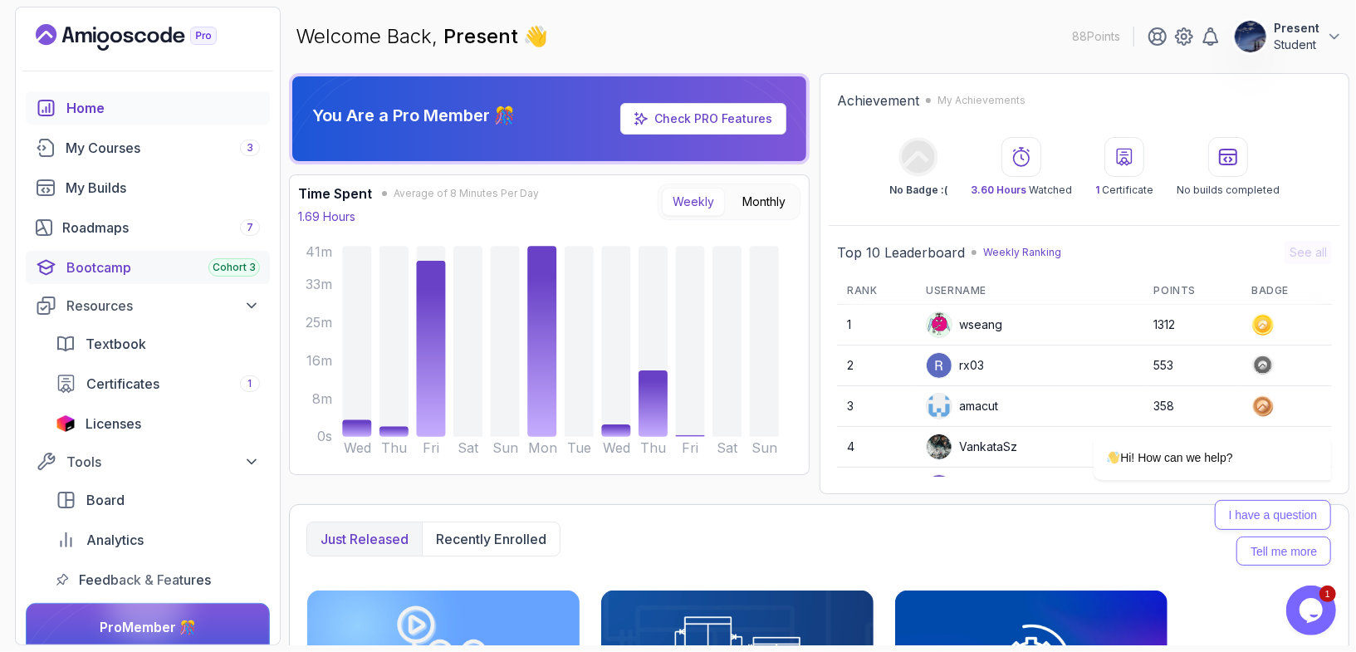
click at [223, 262] on span "Cohort 3" at bounding box center [234, 267] width 43 height 13
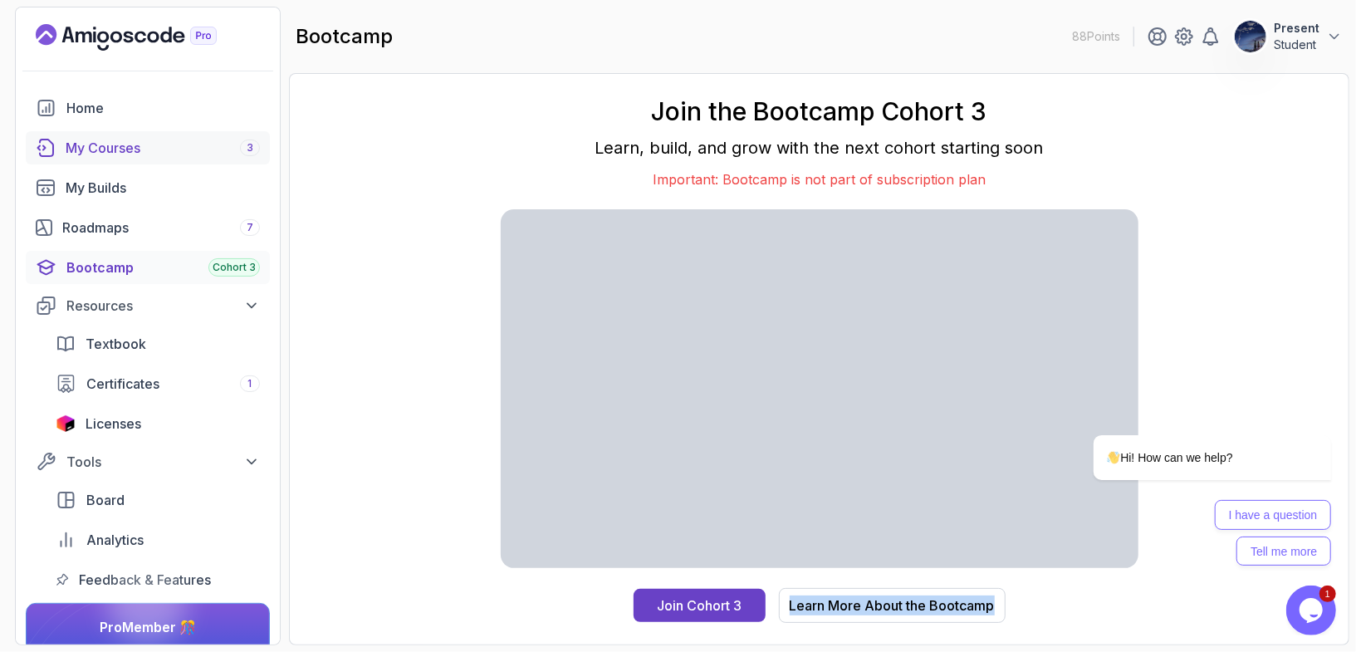
click at [211, 142] on div "My Courses 3" at bounding box center [163, 148] width 194 height 20
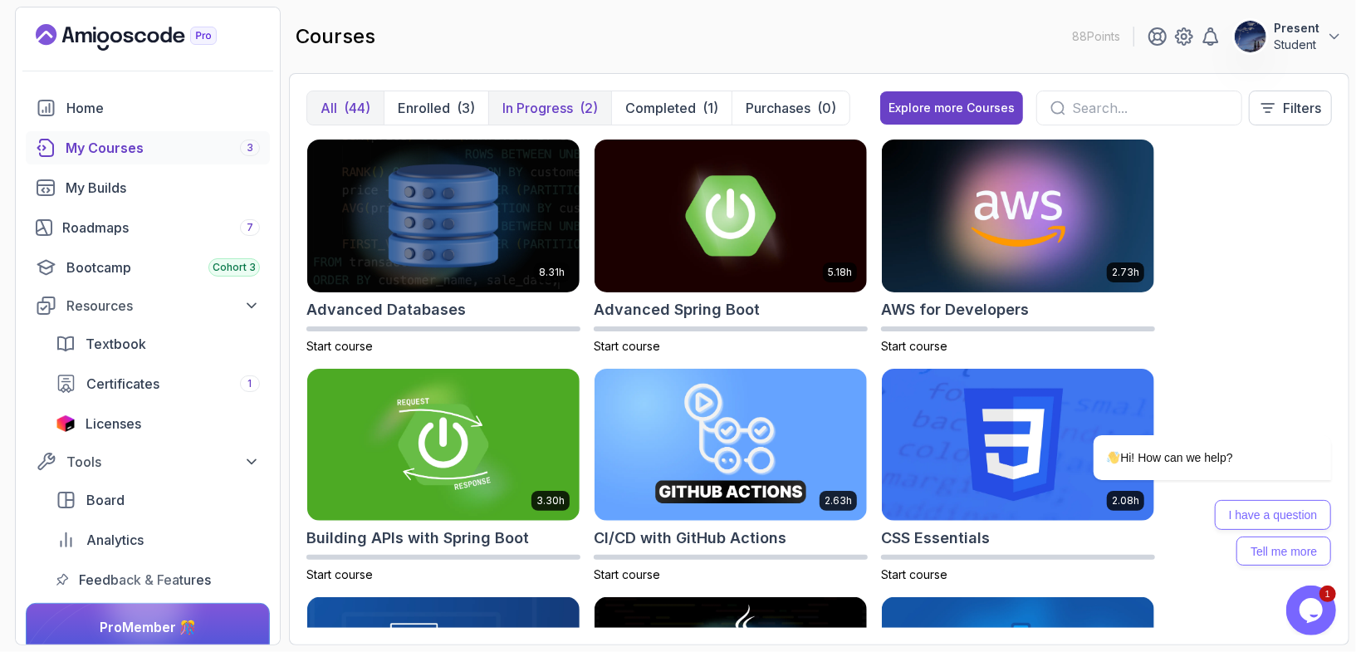
click at [527, 105] on p "In Progress" at bounding box center [537, 108] width 71 height 20
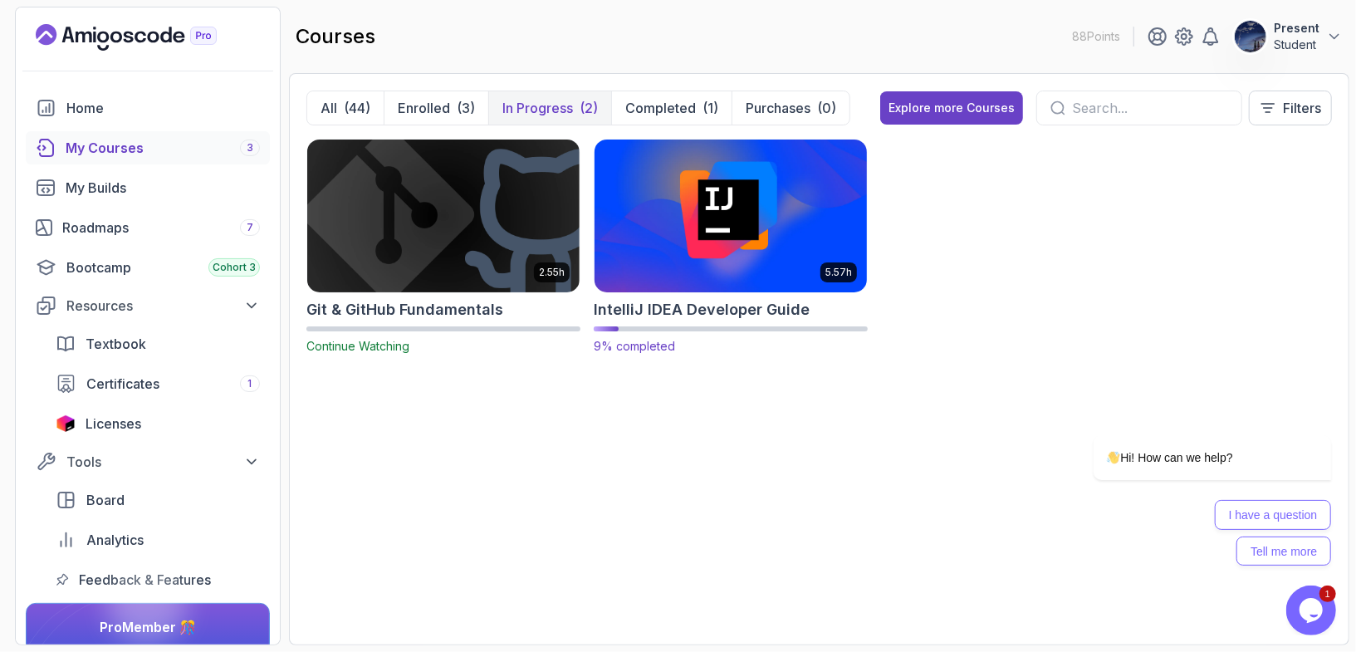
click at [702, 291] on img at bounding box center [731, 215] width 286 height 160
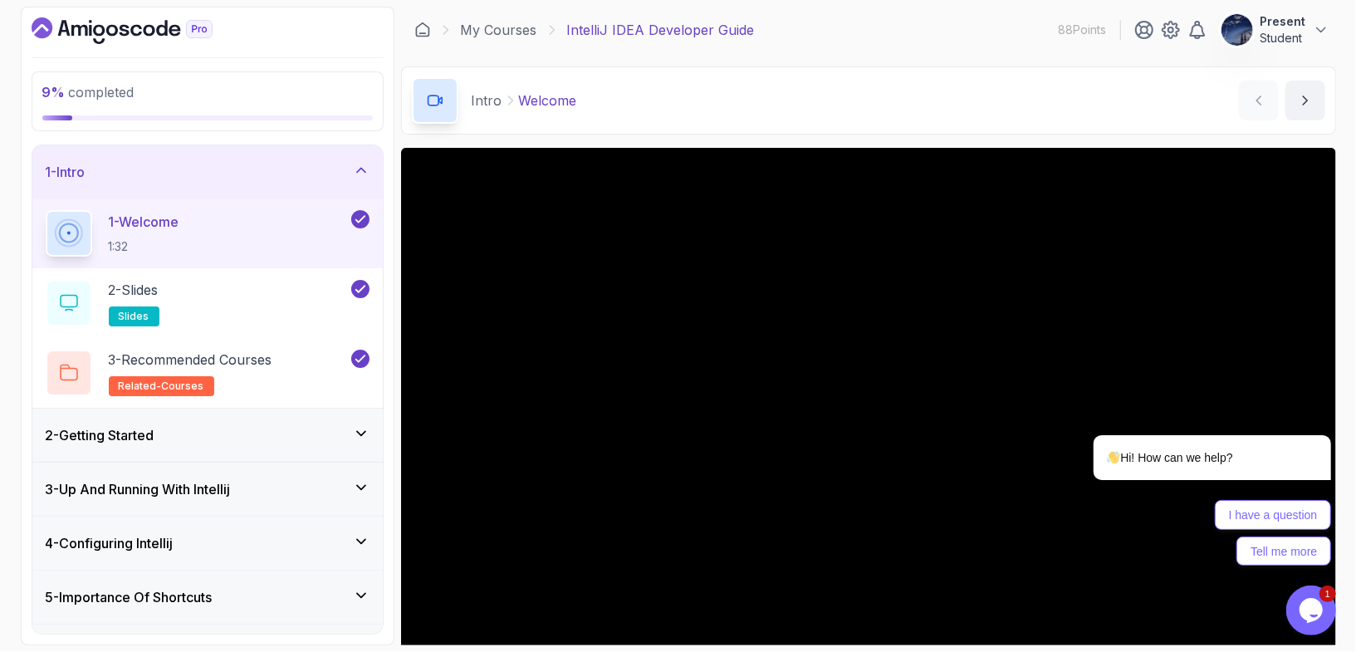
scroll to position [141, 0]
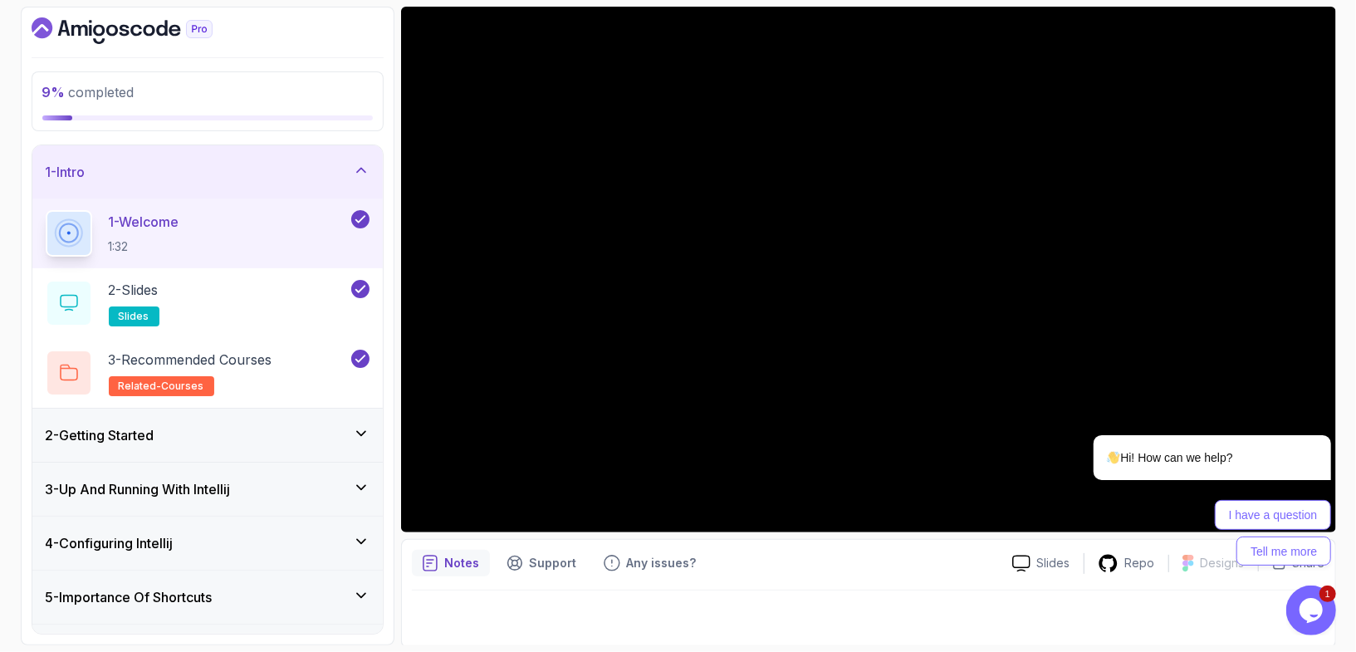
click at [301, 492] on div "3 - Up And Running With Intellij" at bounding box center [208, 489] width 324 height 20
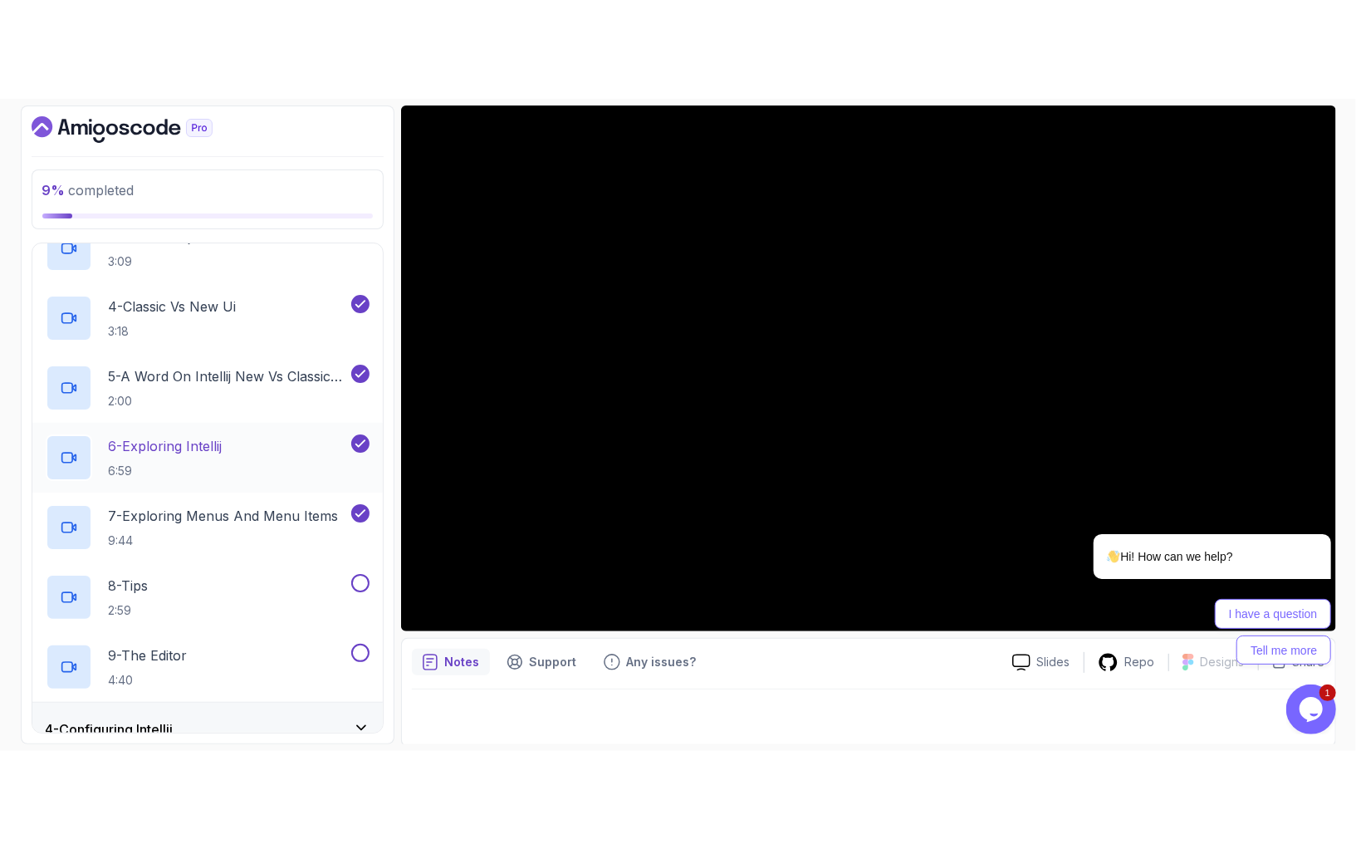
scroll to position [368, 0]
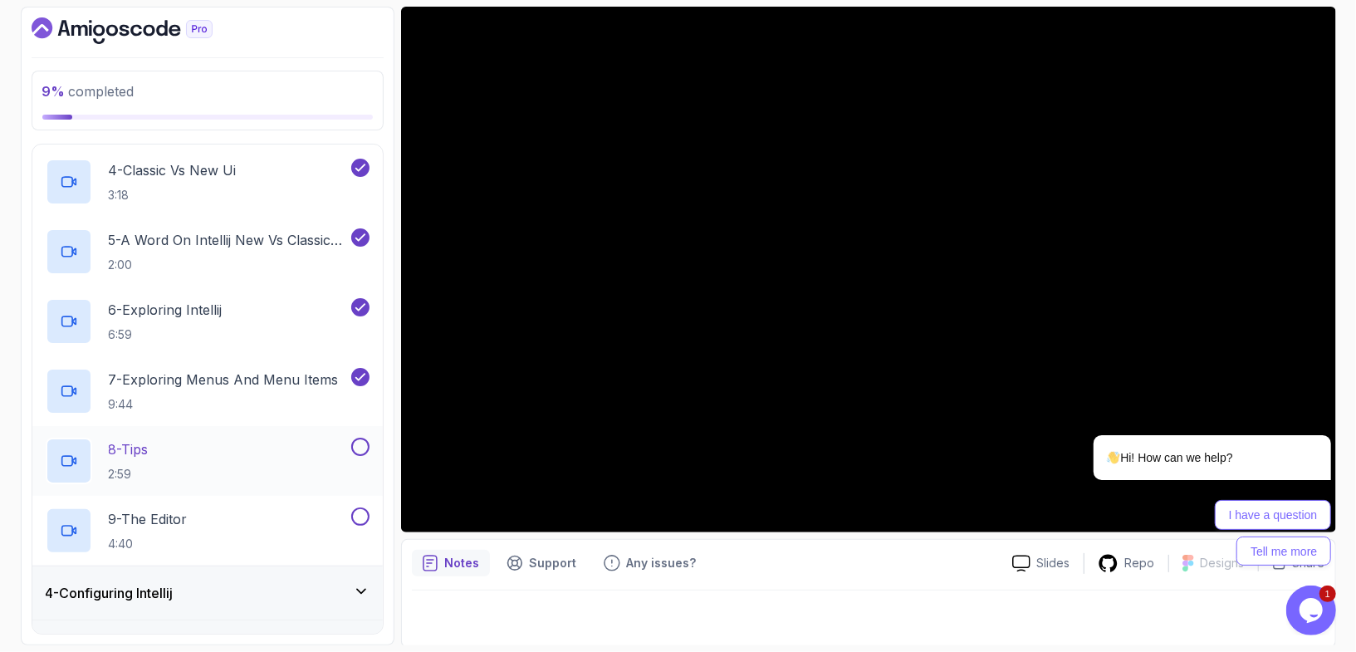
click at [164, 454] on div "8 - Tips 2:59" at bounding box center [197, 461] width 302 height 46
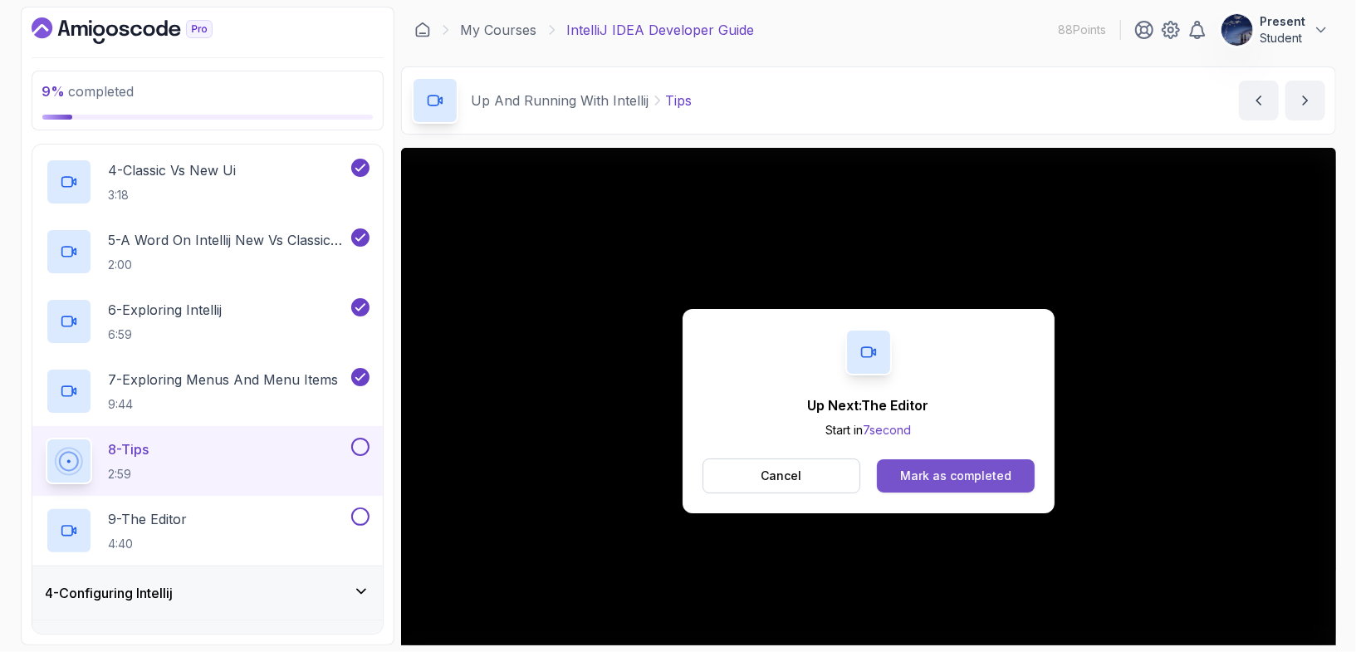
click at [988, 479] on div "Mark as completed" at bounding box center [955, 475] width 111 height 17
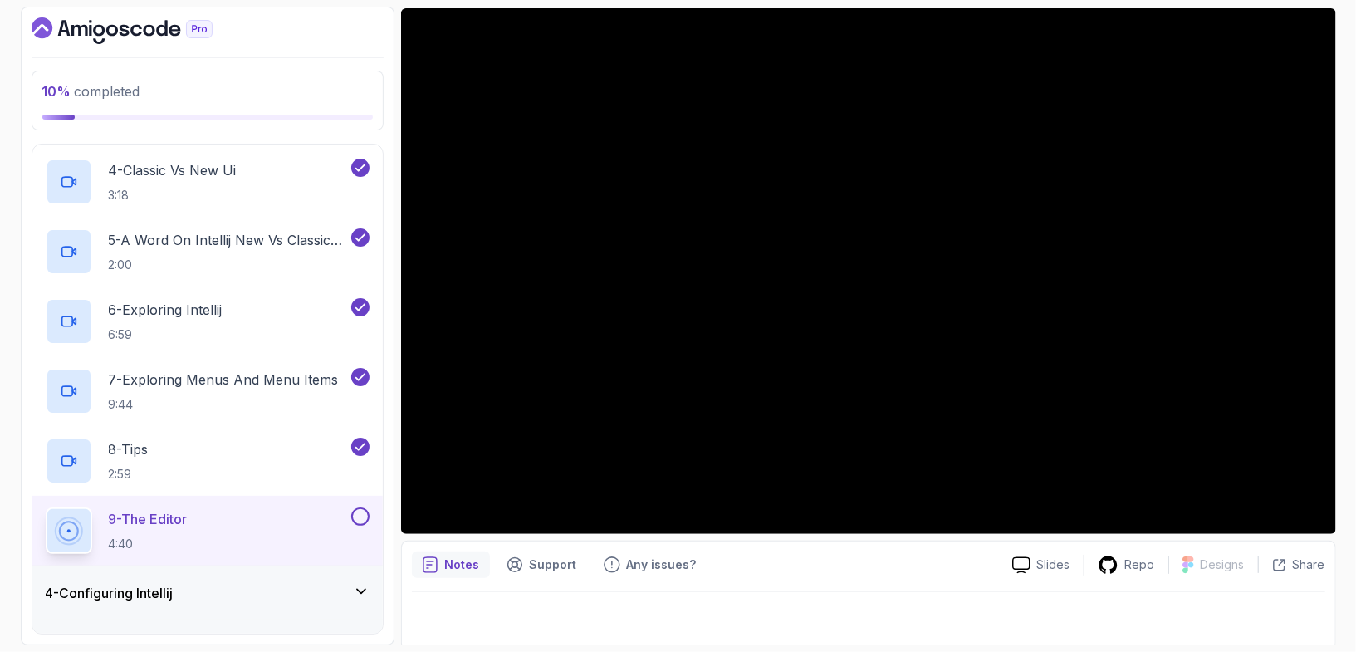
scroll to position [141, 0]
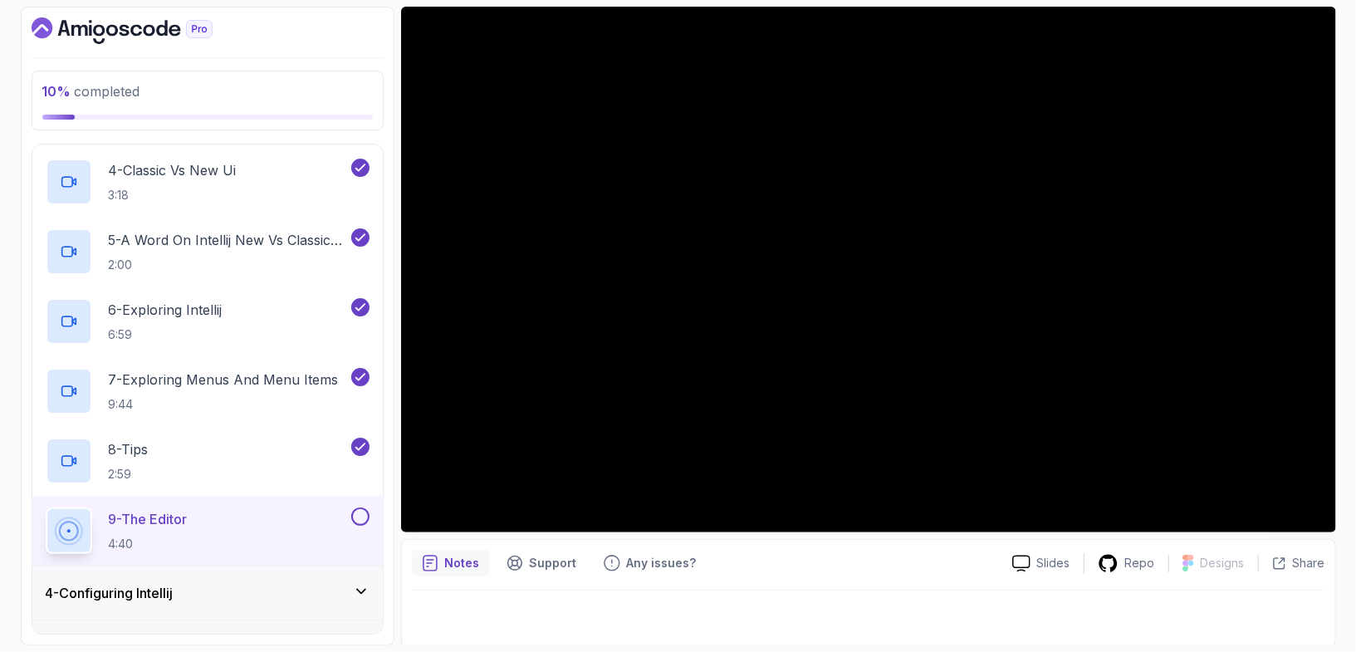
click at [361, 512] on button at bounding box center [360, 516] width 18 height 18
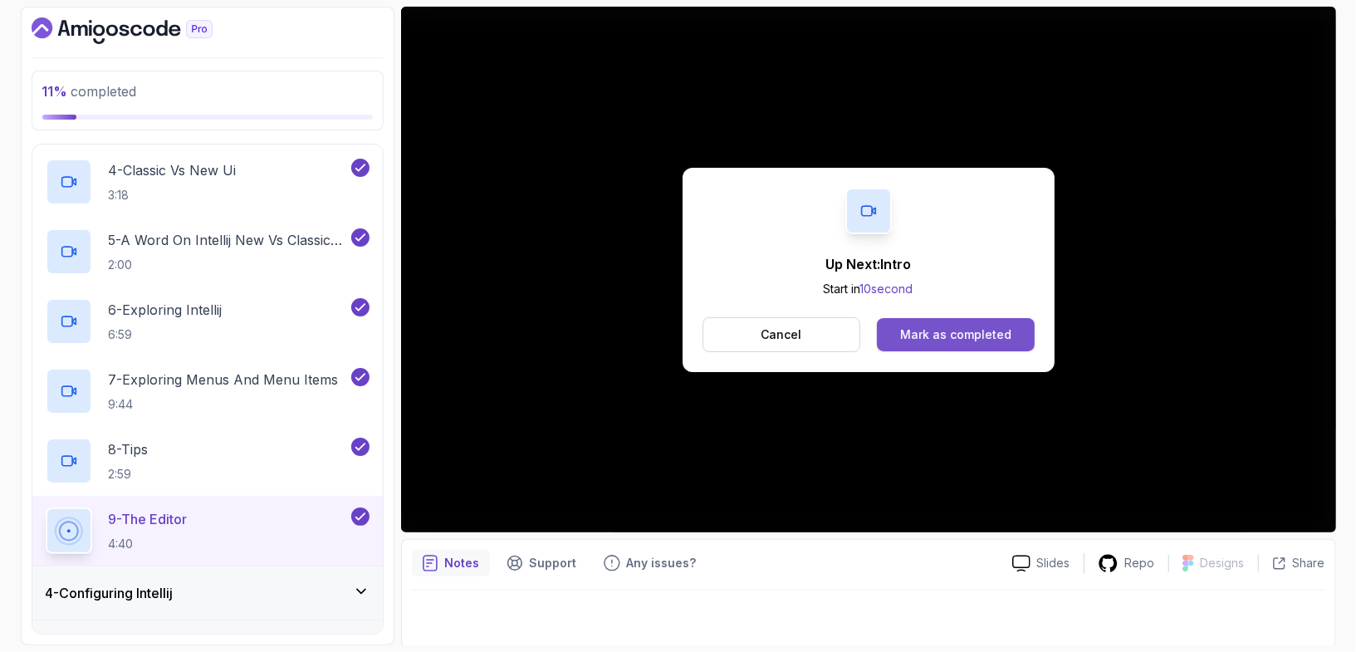
click at [915, 329] on div "Mark as completed" at bounding box center [955, 334] width 111 height 17
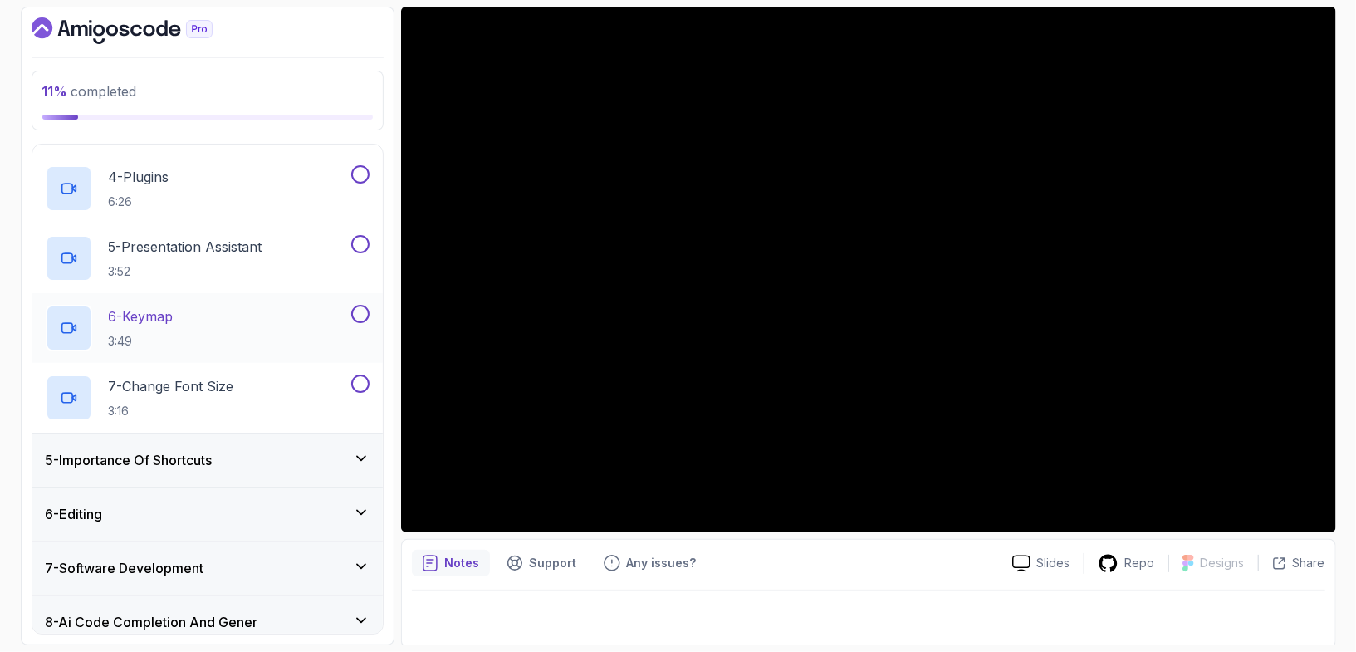
scroll to position [430, 0]
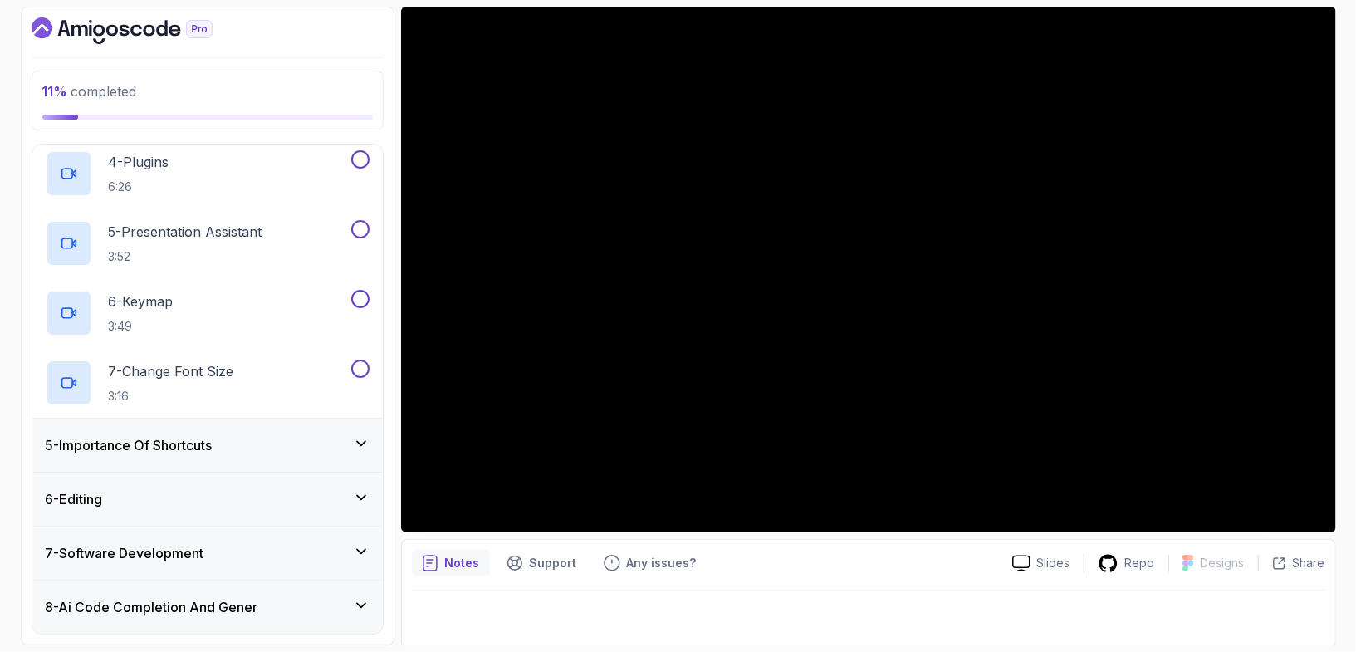
click at [294, 445] on div "5 - Importance Of Shortcuts" at bounding box center [208, 445] width 324 height 20
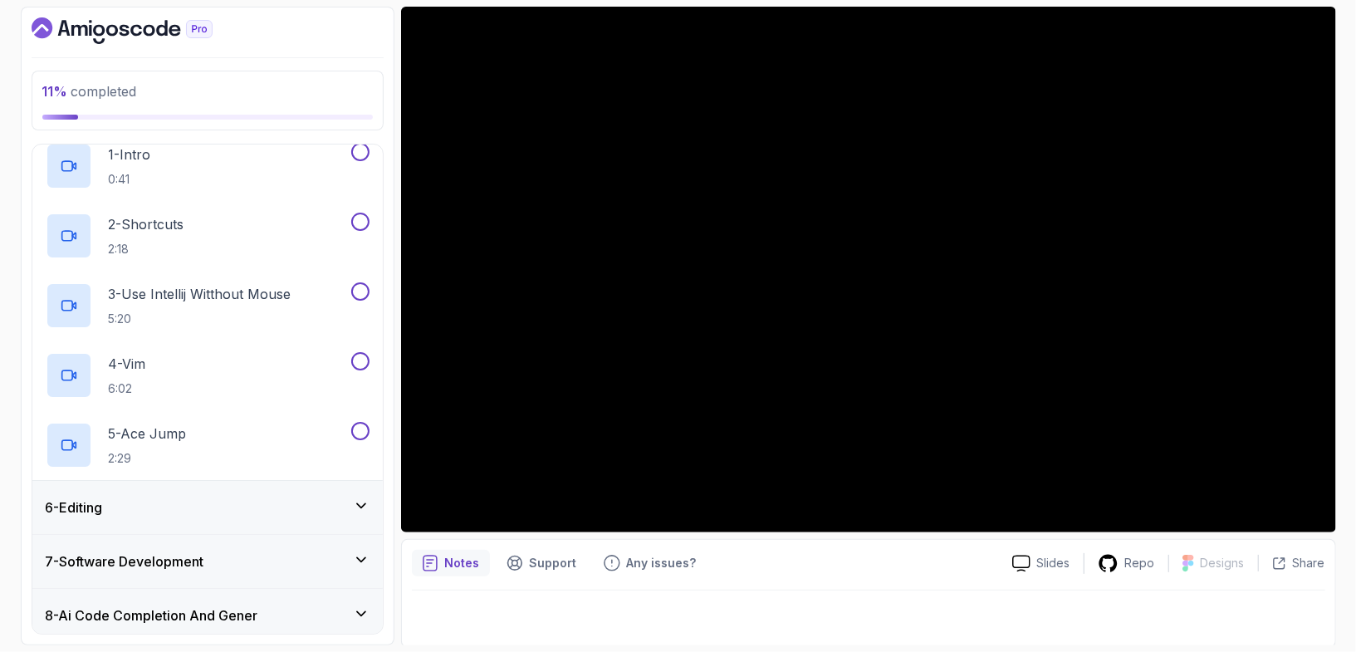
scroll to position [0, 0]
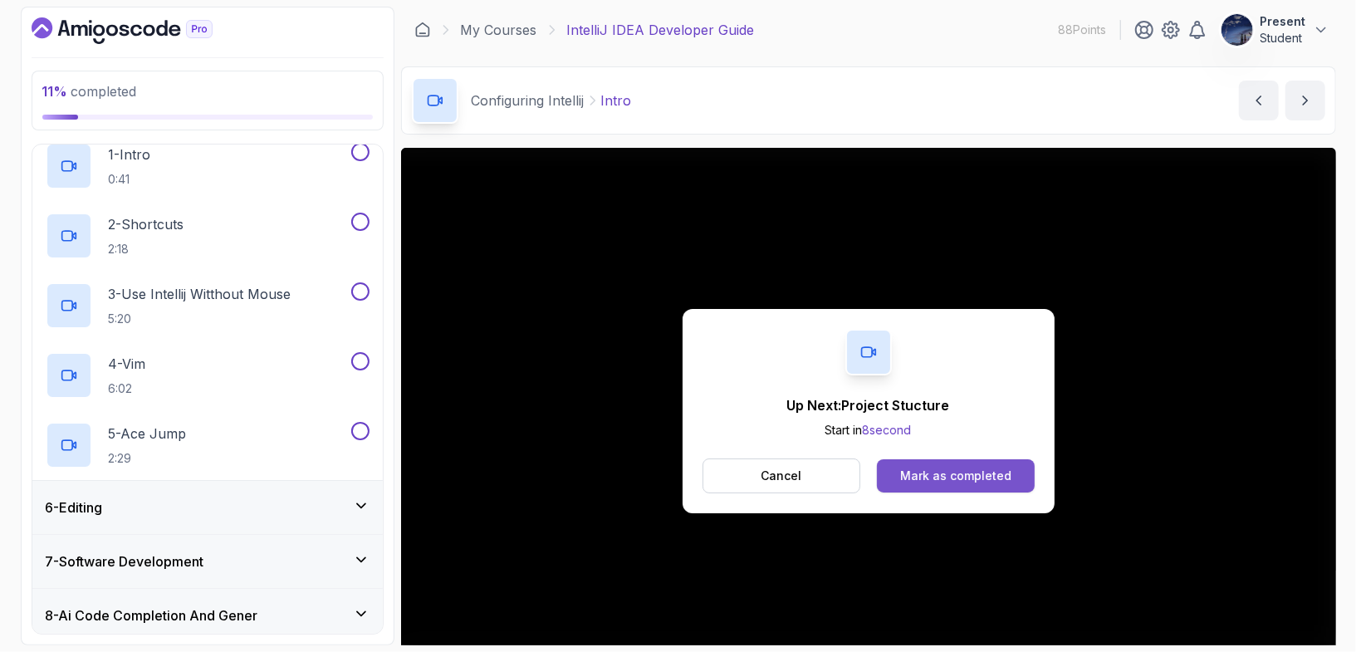
click at [996, 482] on div "Mark as completed" at bounding box center [955, 475] width 111 height 17
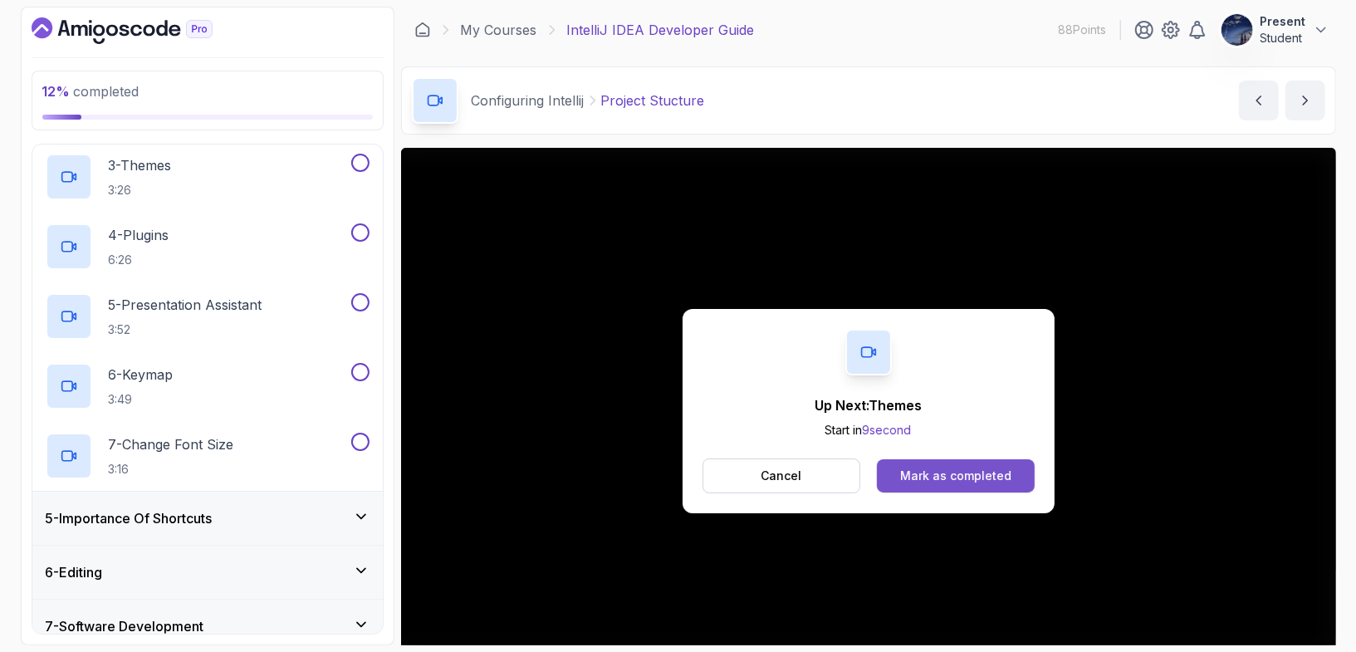
click at [1015, 483] on button "Mark as completed" at bounding box center [955, 475] width 157 height 33
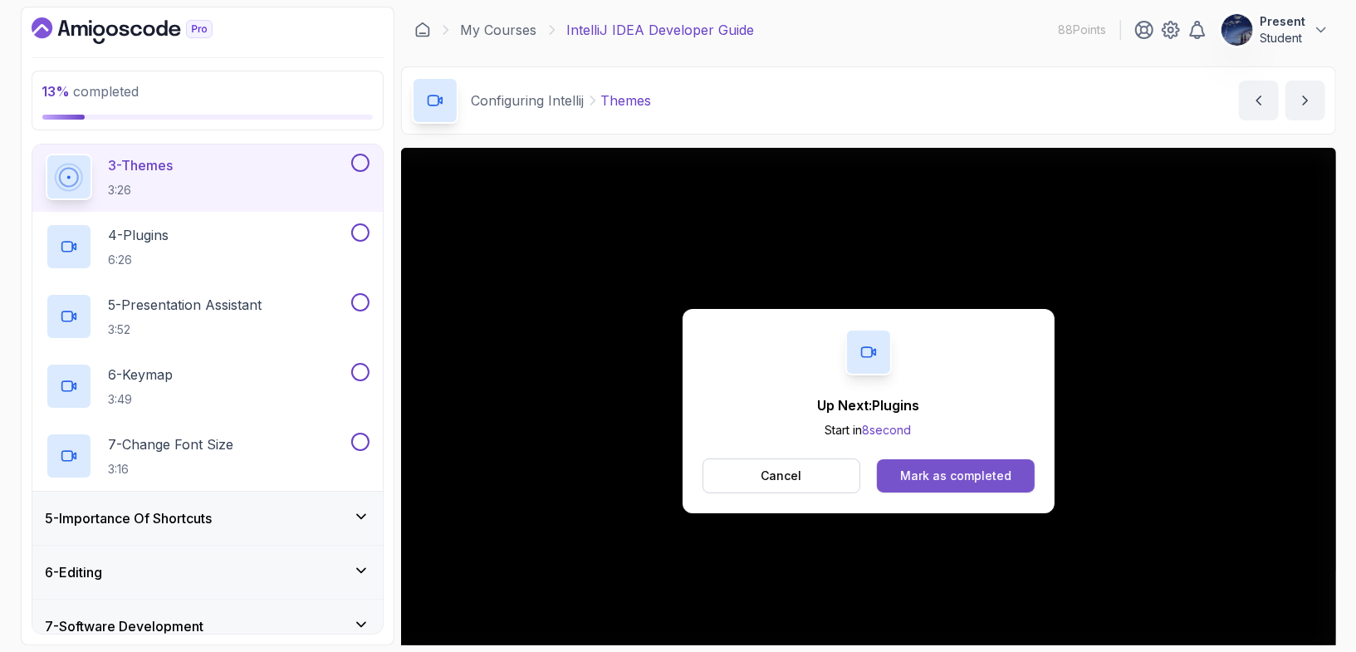
click at [995, 467] on div "Mark as completed" at bounding box center [955, 475] width 111 height 17
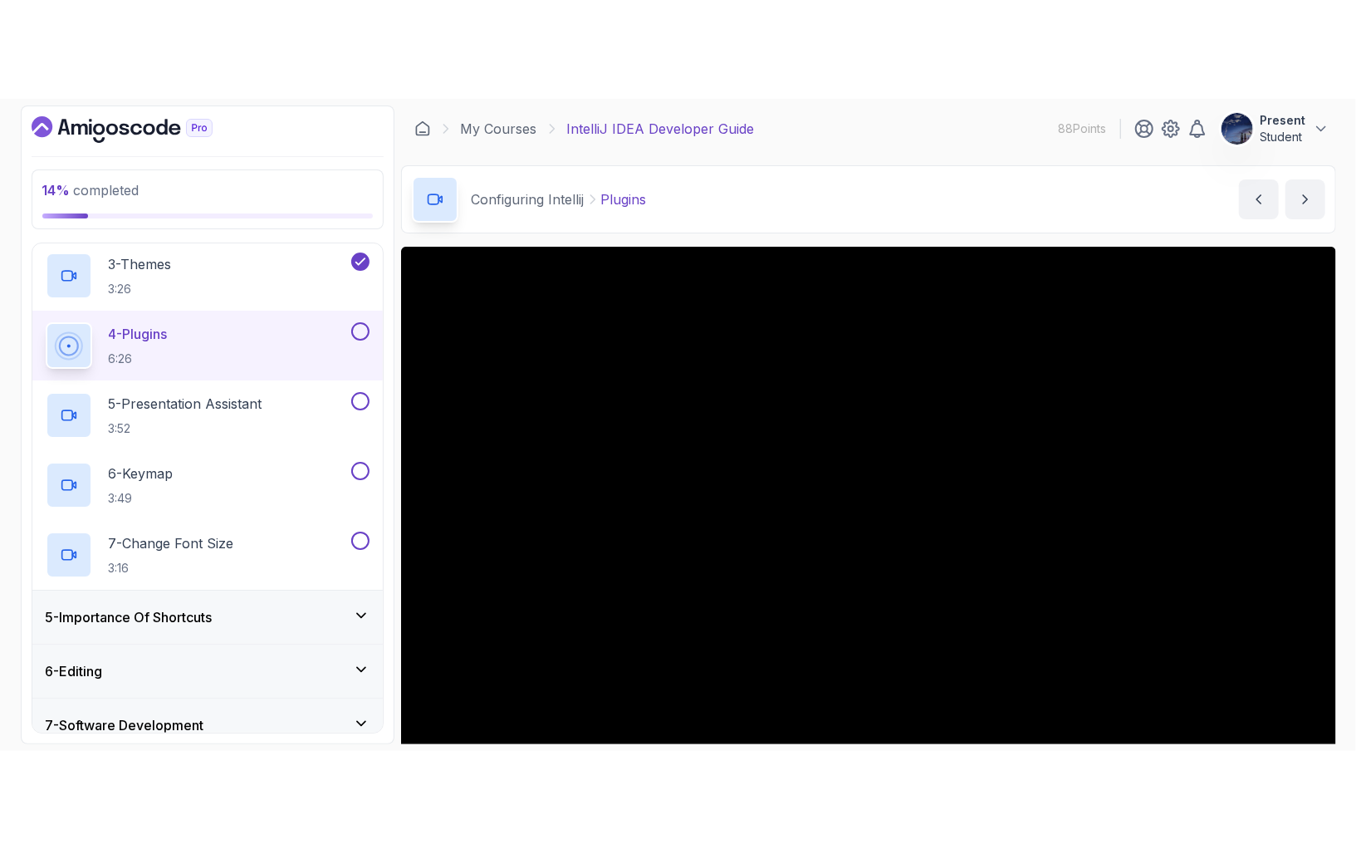
scroll to position [141, 0]
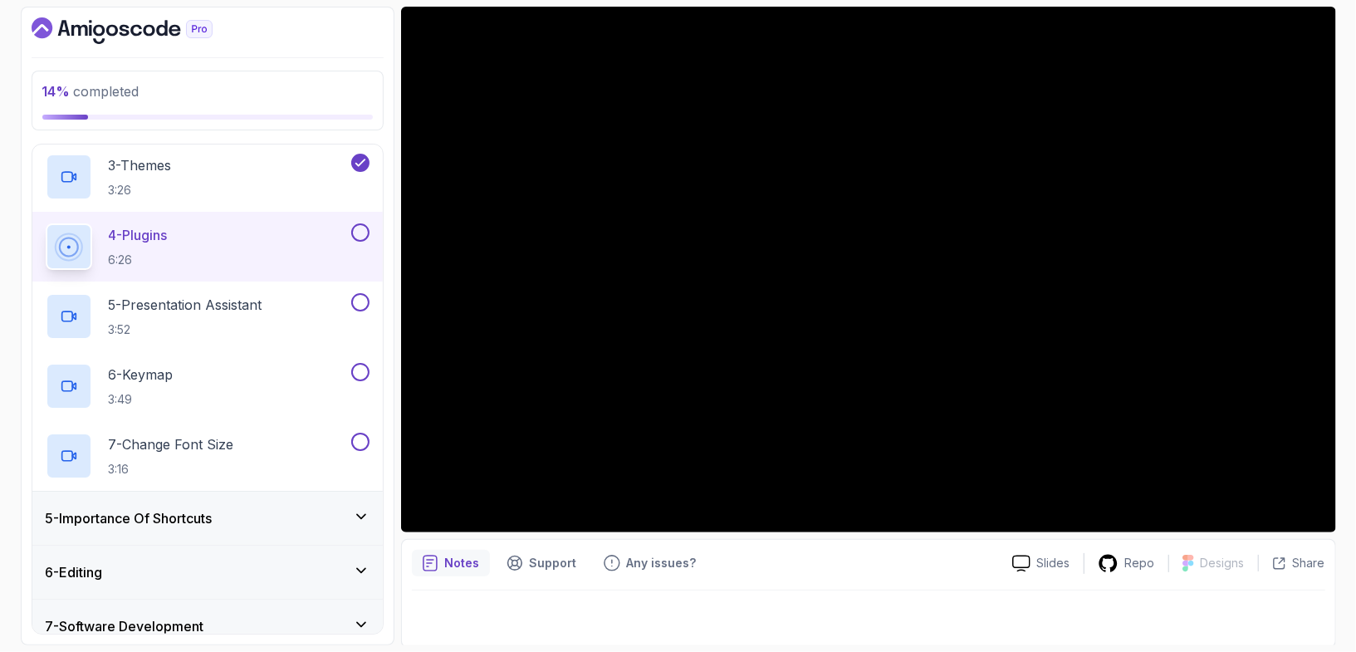
click at [362, 231] on button at bounding box center [360, 232] width 18 height 18
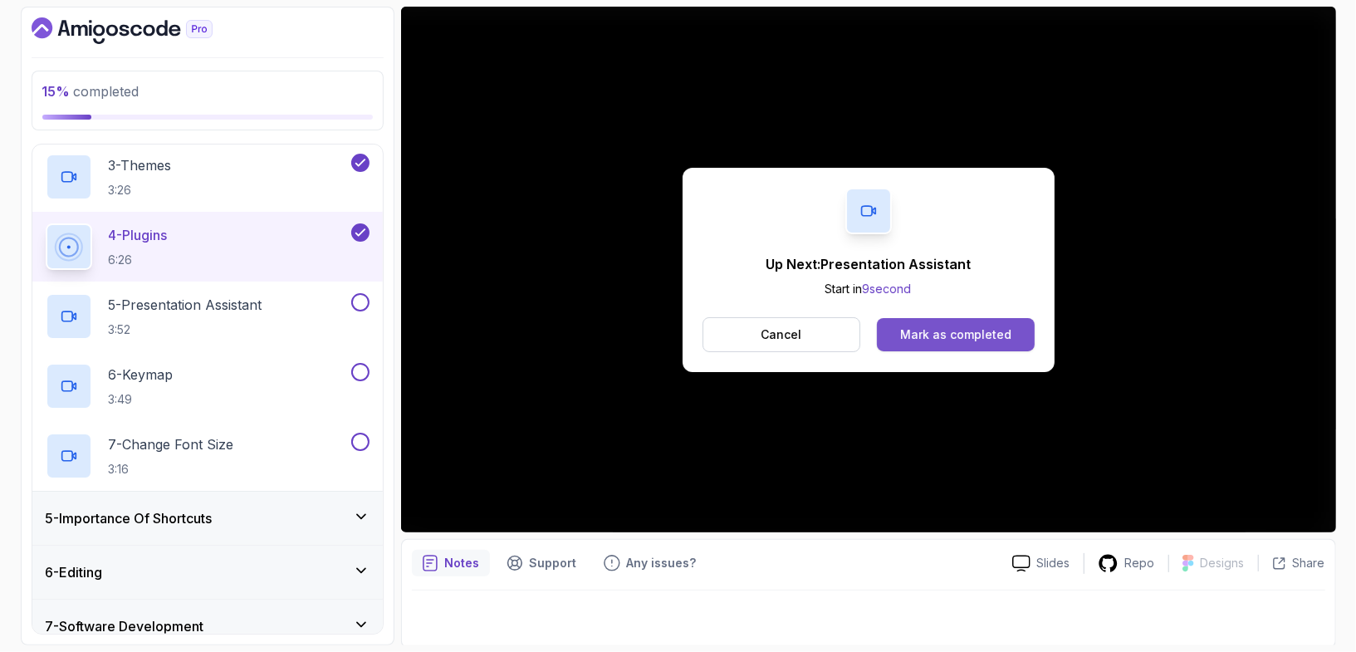
click at [961, 329] on div "Mark as completed" at bounding box center [955, 334] width 111 height 17
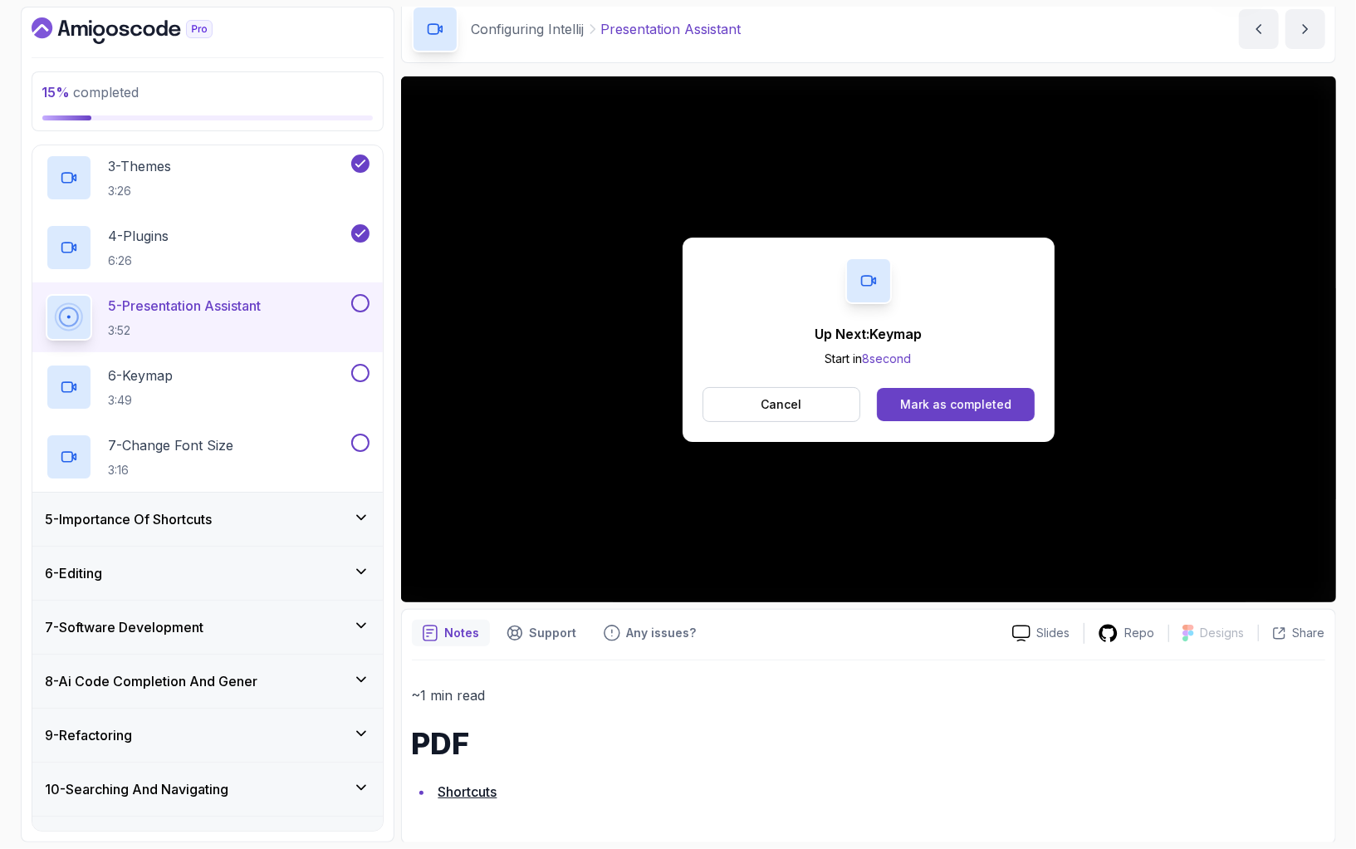
scroll to position [141, 0]
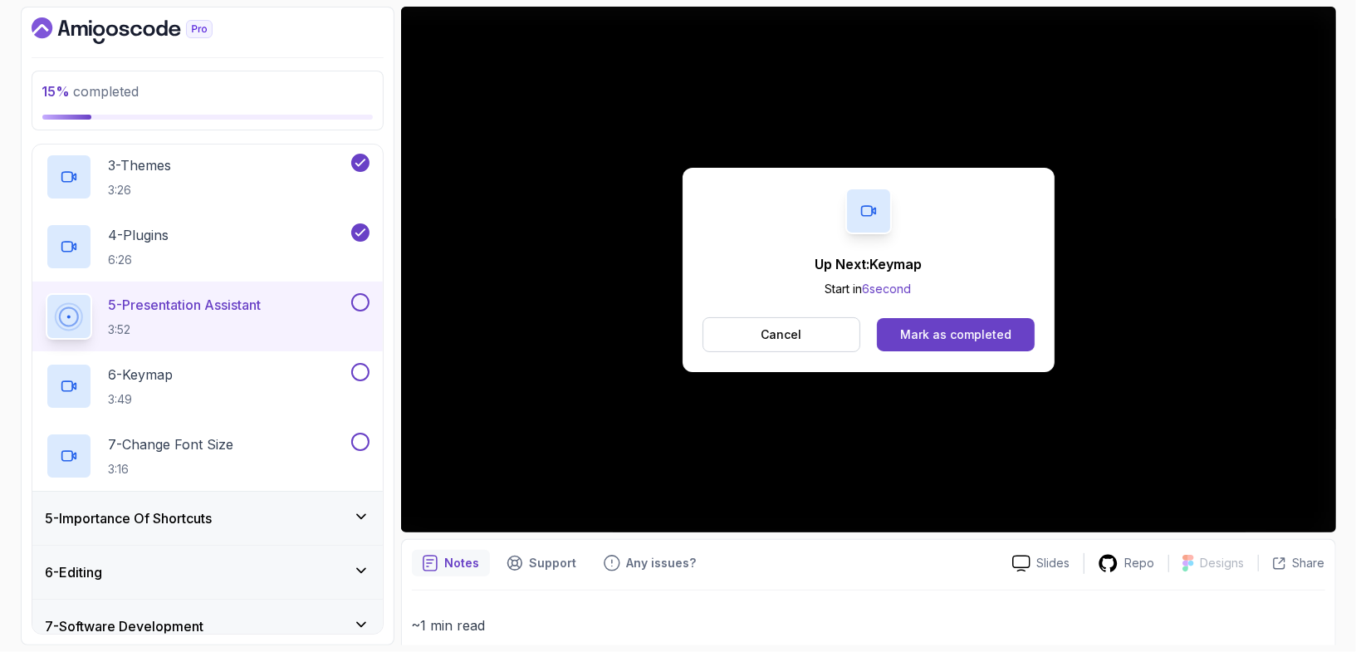
click at [985, 314] on div "Up Next: Keymap Start in 6 second Cancel Mark as completed" at bounding box center [869, 270] width 372 height 204
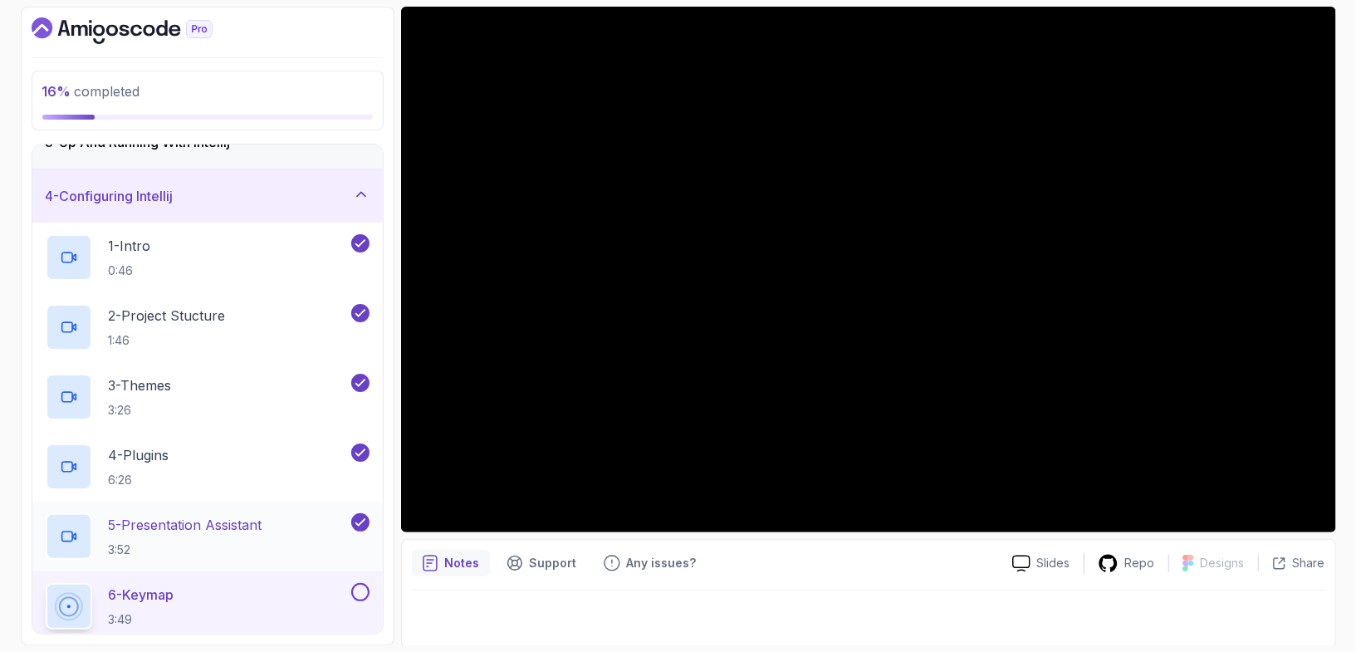
scroll to position [130, 0]
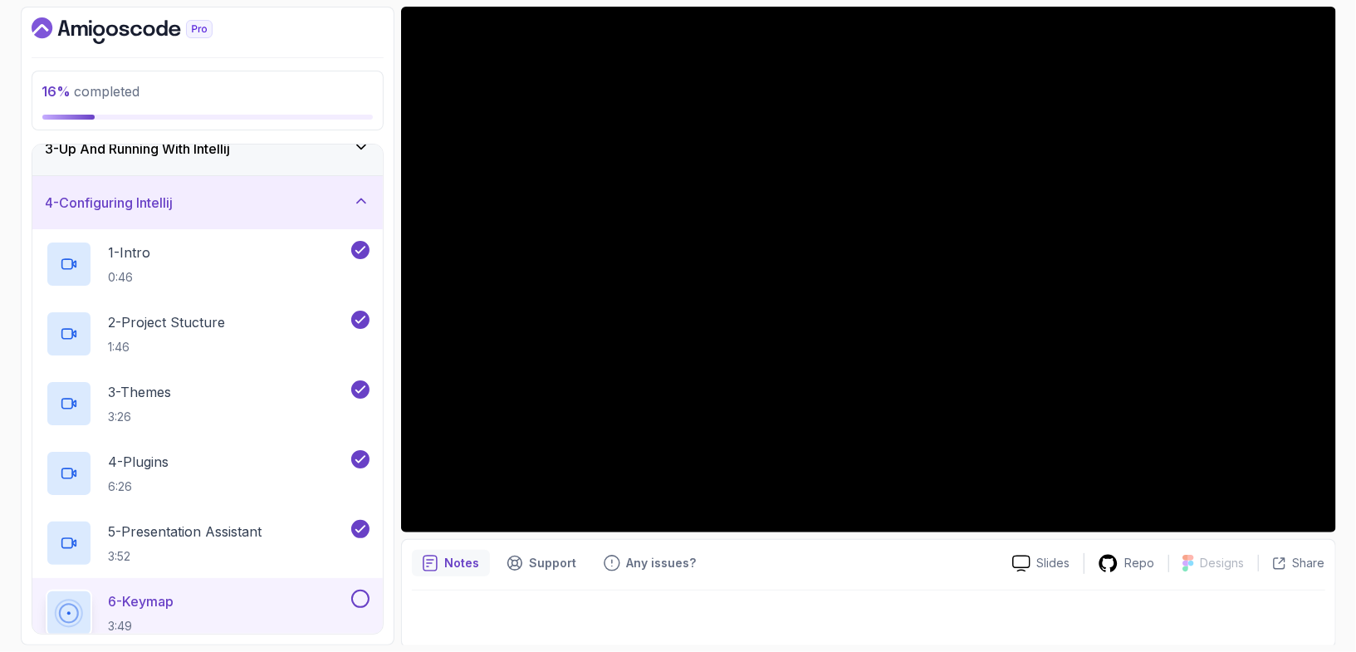
click at [314, 151] on div "3 - Up And Running With Intellij" at bounding box center [208, 149] width 324 height 20
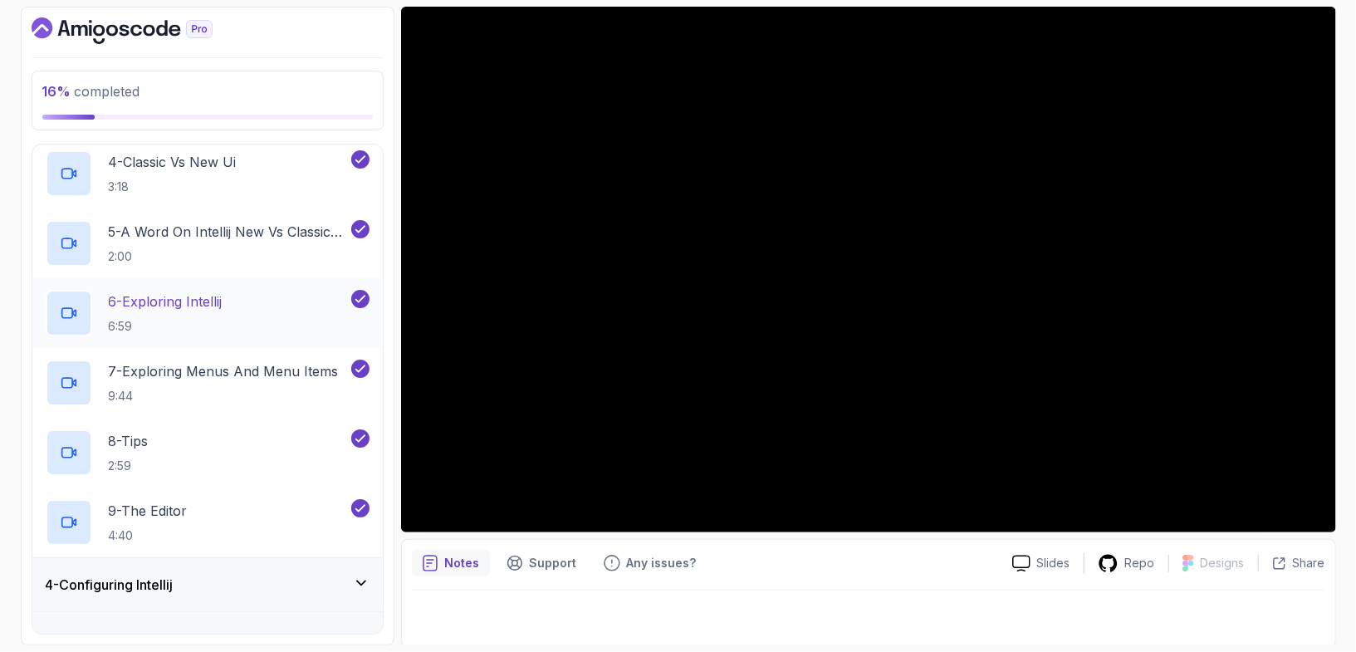
scroll to position [404, 0]
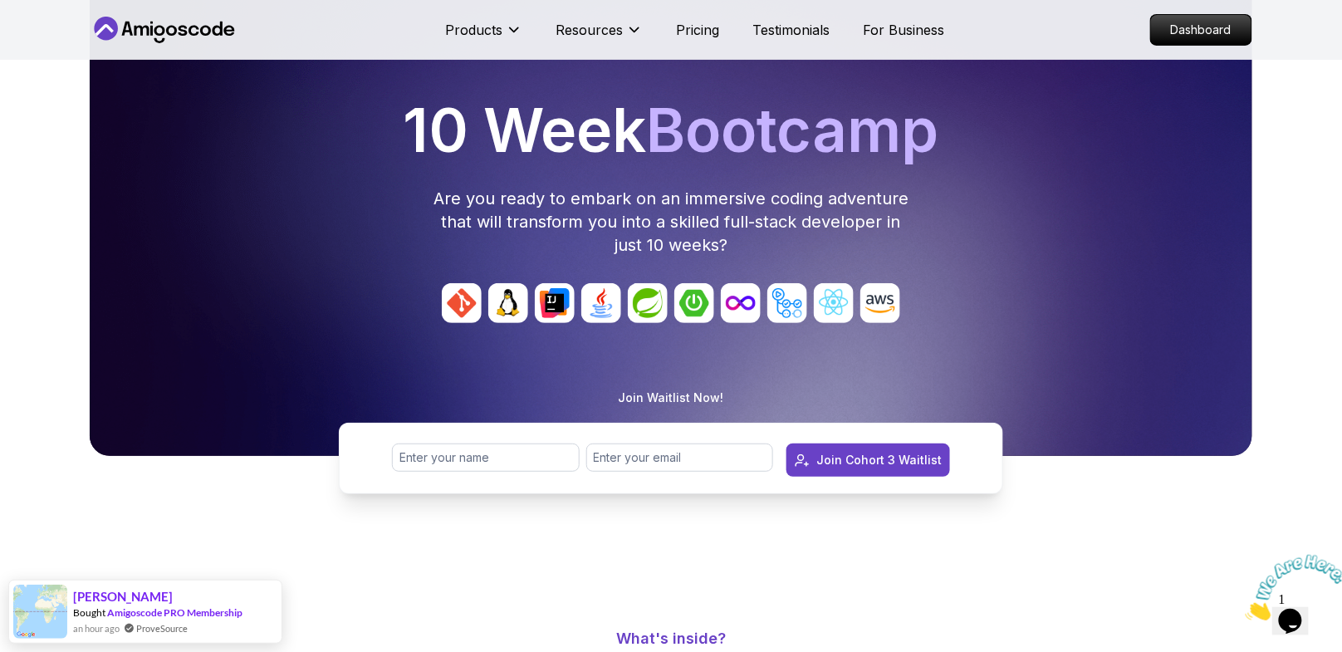
scroll to position [132, 0]
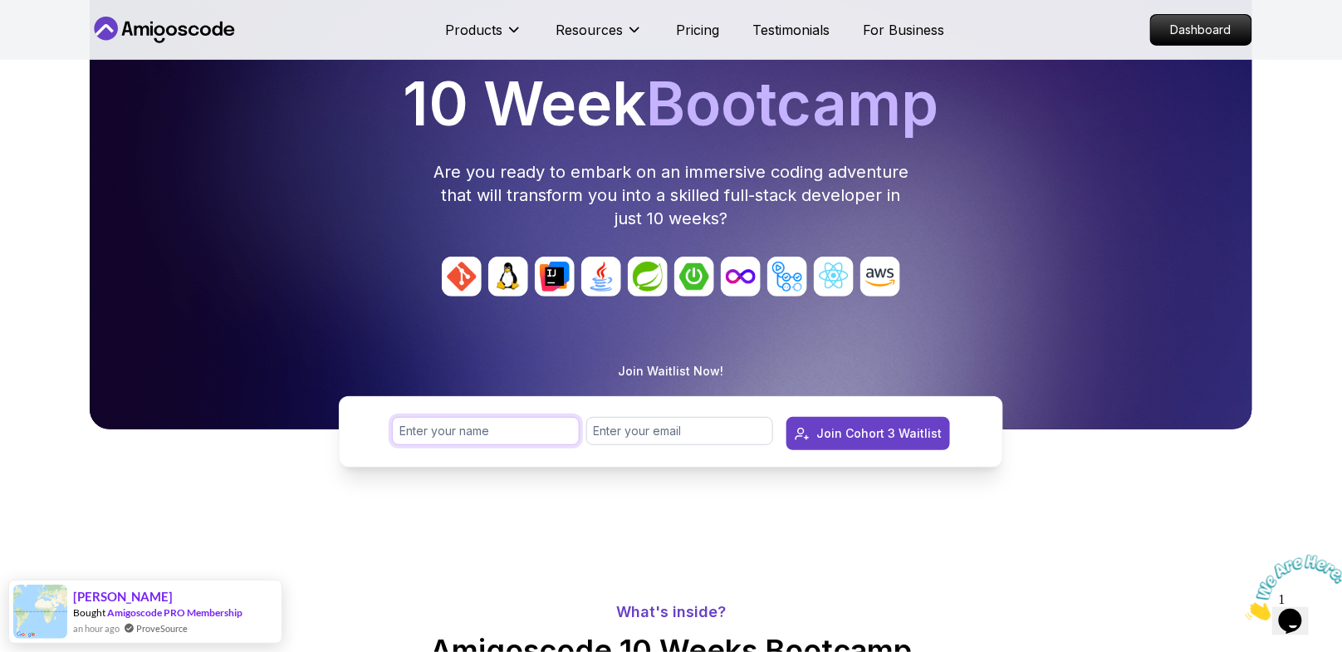
click at [514, 426] on input "text" at bounding box center [486, 431] width 188 height 28
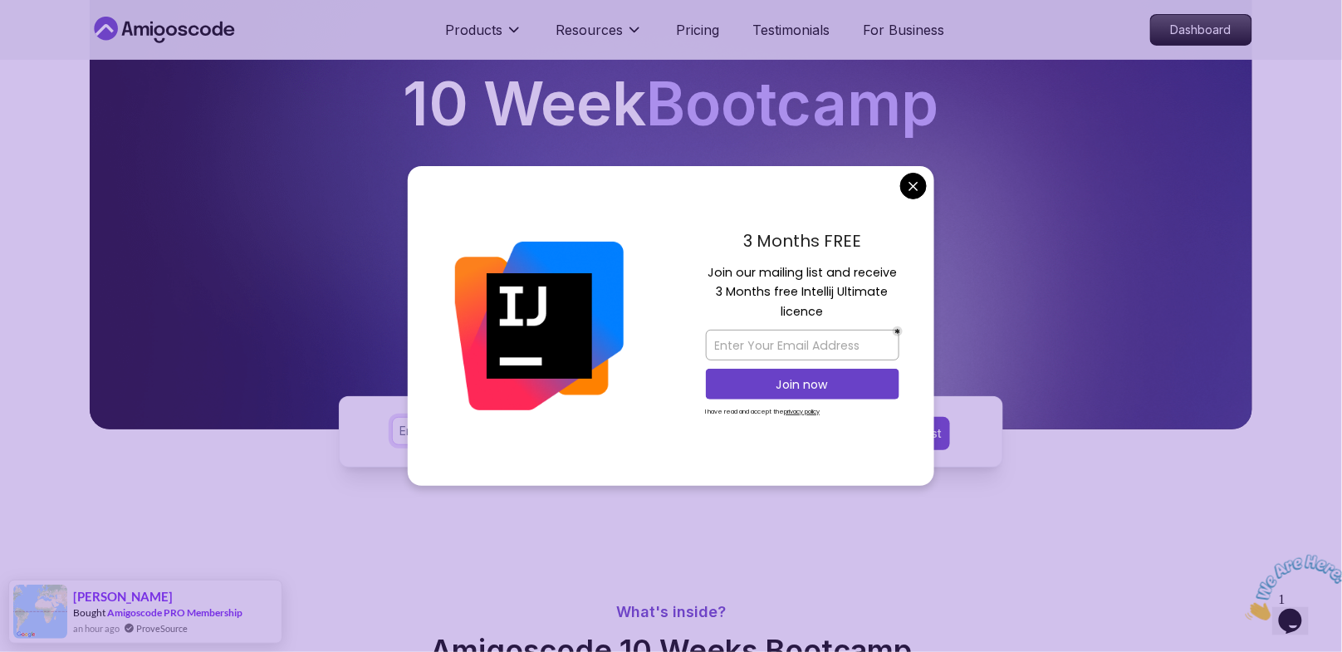
type input "Ivan Ramirez"
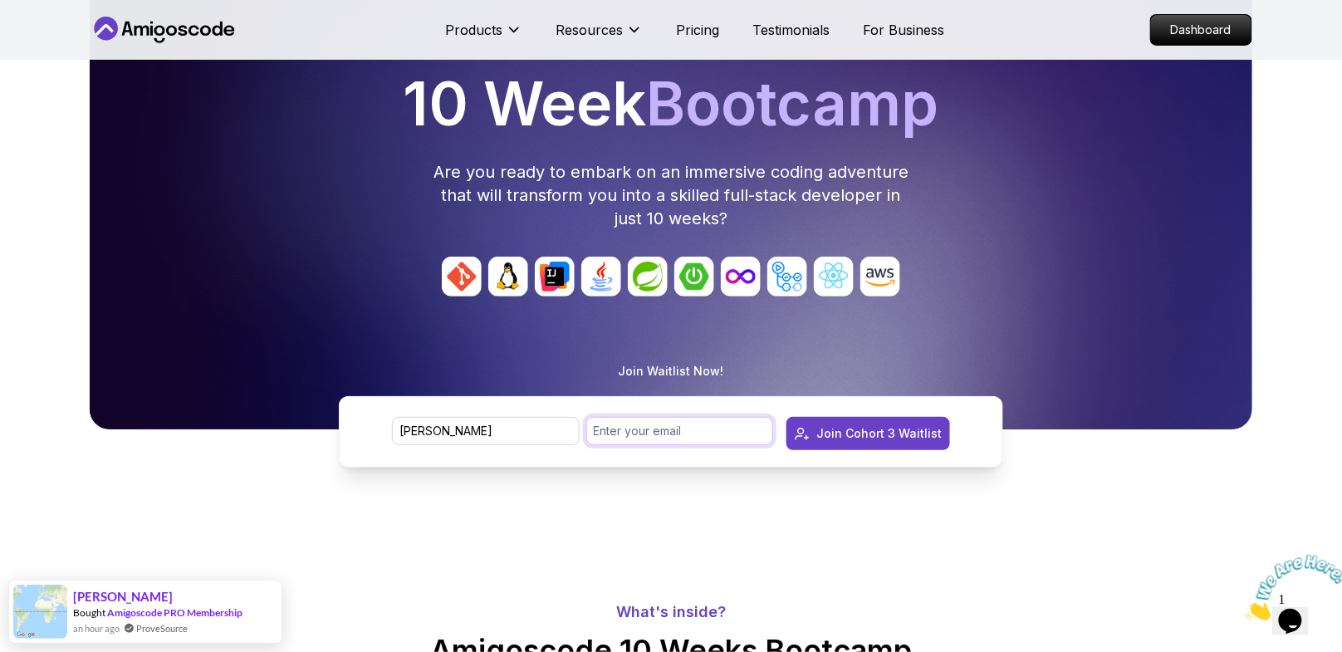
click at [648, 430] on input "email" at bounding box center [680, 431] width 188 height 28
type input "ivanramirezbarbera@icloud.com"
click at [845, 435] on div "Join Cohort 3 Waitlist" at bounding box center [878, 433] width 125 height 17
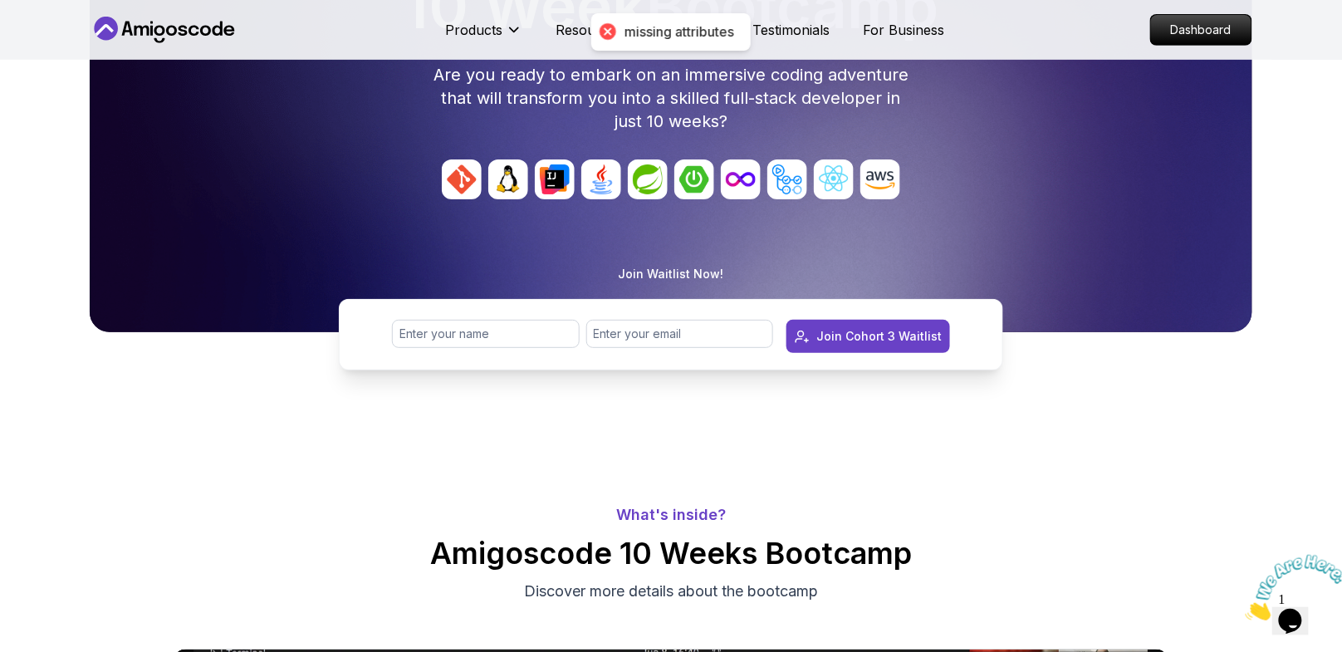
scroll to position [238, 0]
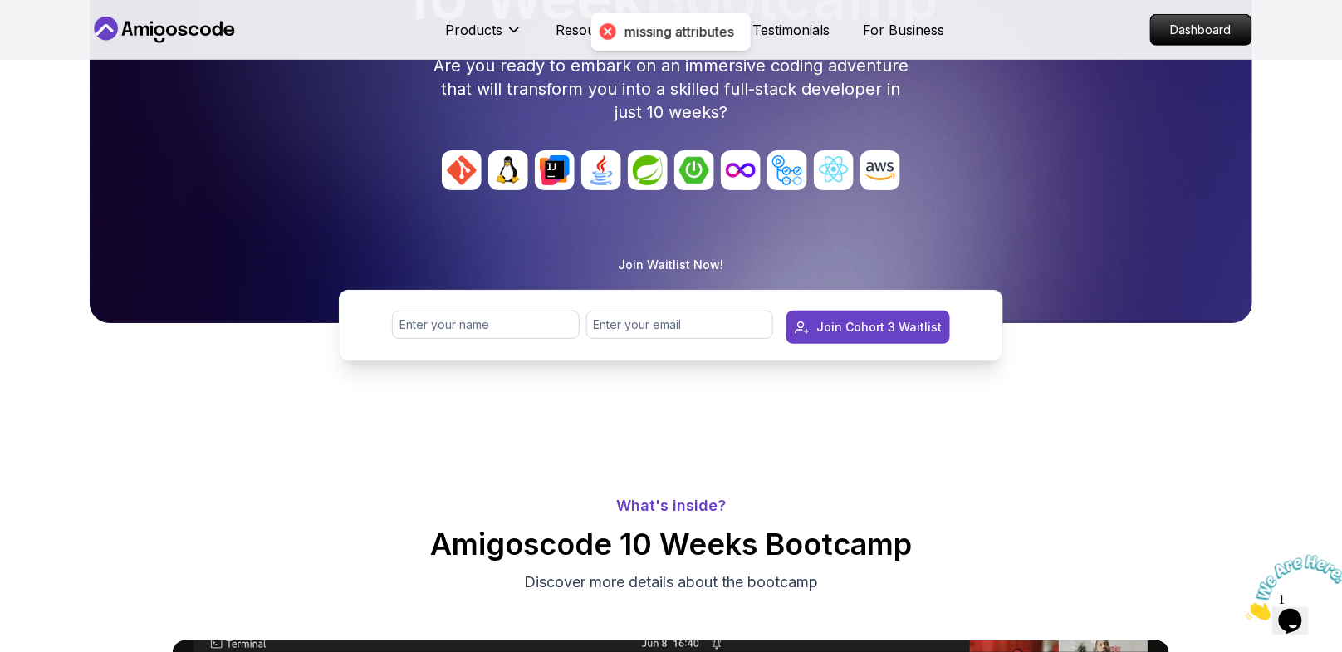
click at [680, 262] on p "Join Waitlist Now!" at bounding box center [671, 265] width 105 height 17
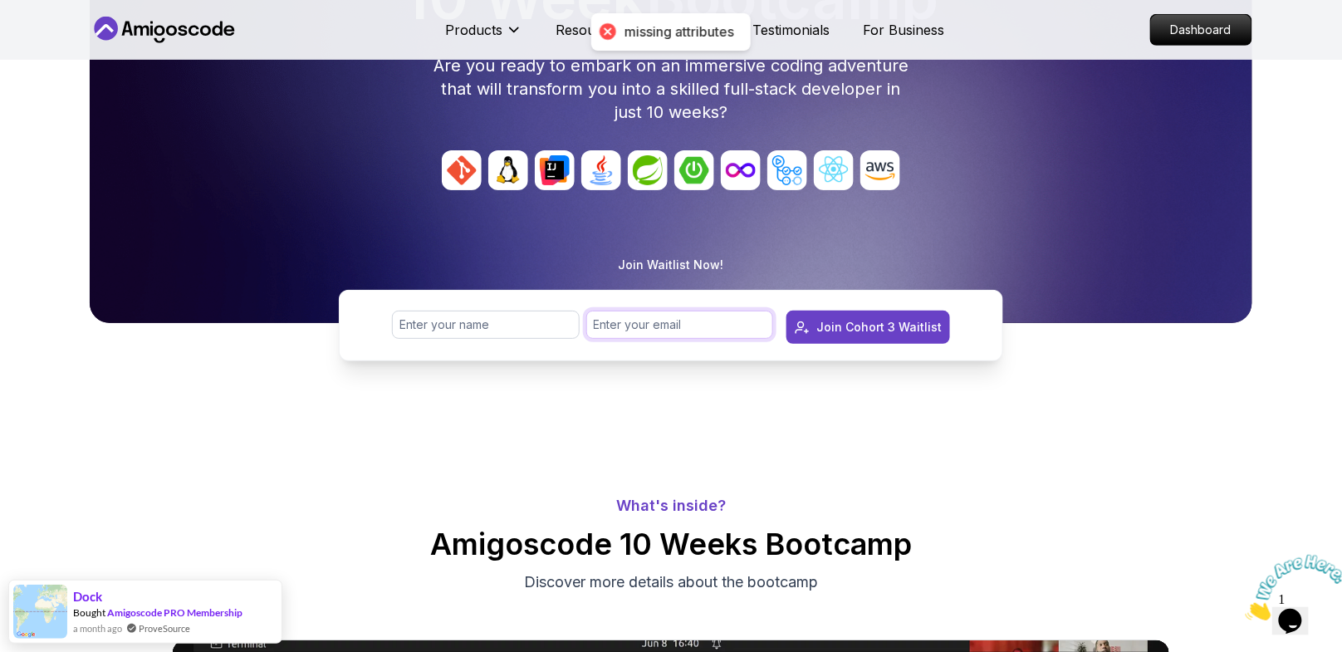
click at [683, 325] on input "email" at bounding box center [680, 325] width 188 height 28
click at [512, 301] on div "Join Cohort 3 Waitlist" at bounding box center [671, 325] width 664 height 71
click at [510, 323] on input "text" at bounding box center [486, 325] width 188 height 28
type input "Ivan Ramirez"
click at [624, 350] on div at bounding box center [680, 349] width 188 height 15
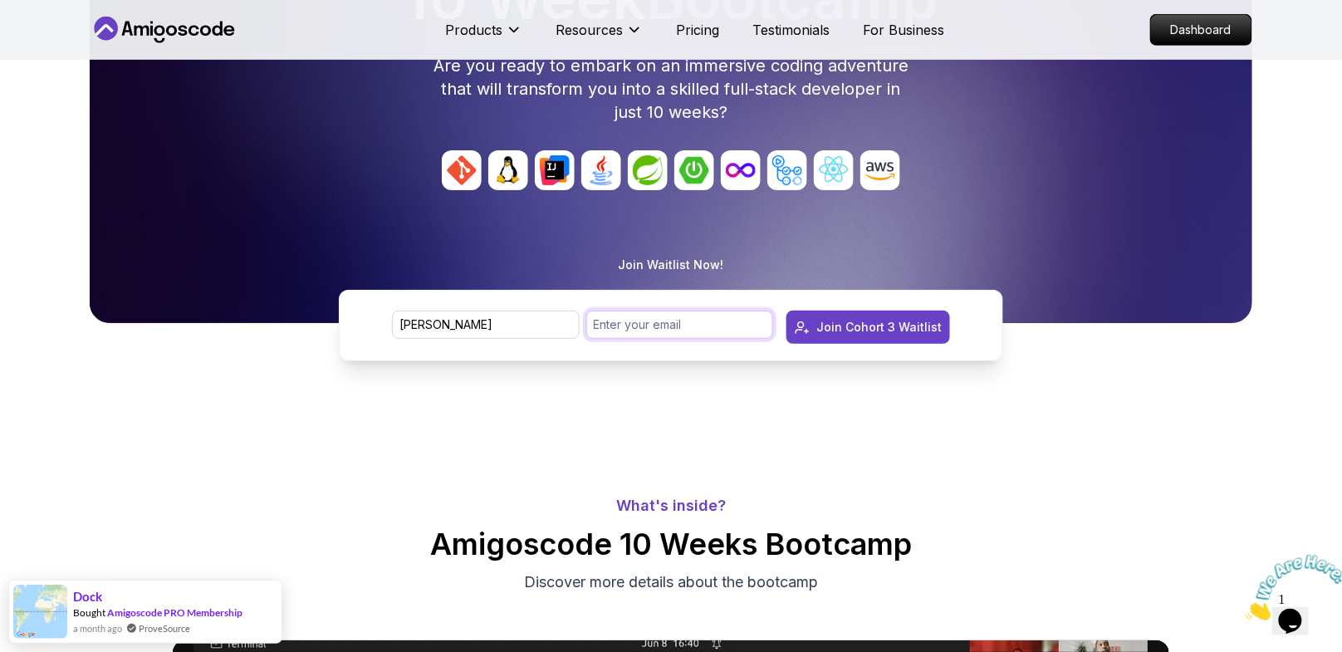
click at [628, 330] on input "email" at bounding box center [680, 325] width 188 height 28
type input "ivanramirezbarbera@gmail.com"
click at [862, 331] on div "Join Cohort 3 Waitlist" at bounding box center [878, 327] width 125 height 17
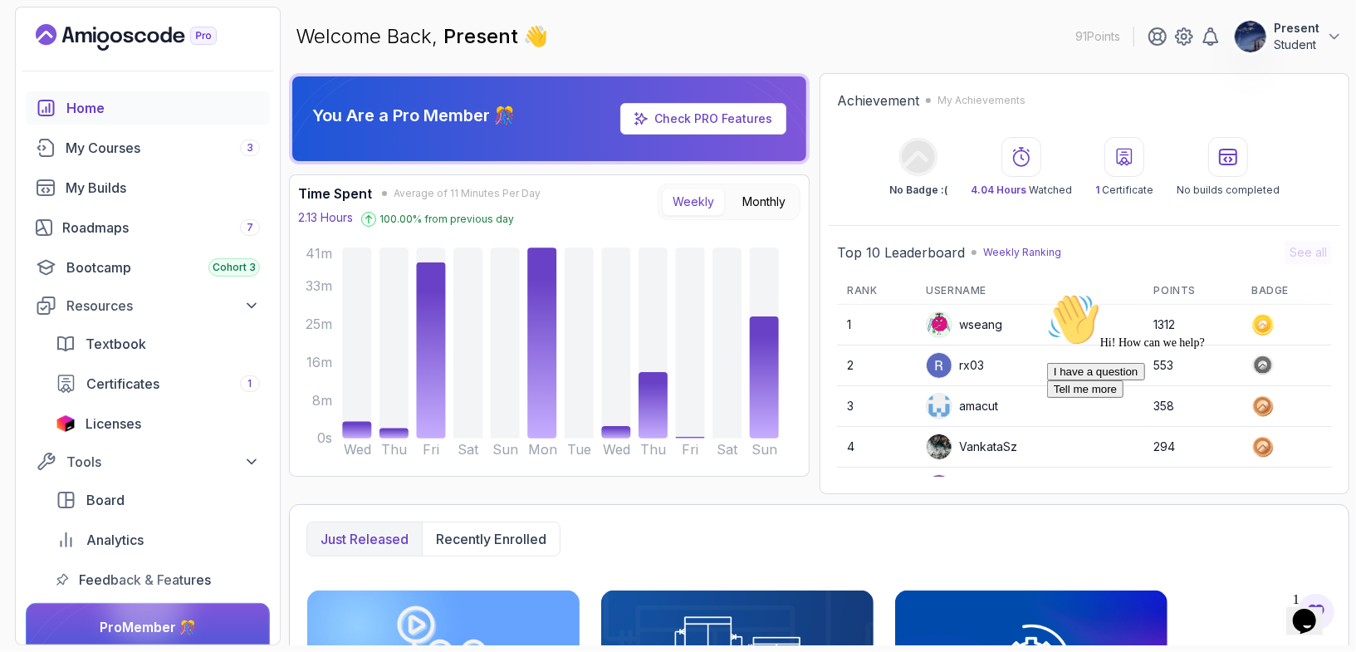
click at [913, 161] on circle at bounding box center [917, 156] width 39 height 39
click at [199, 153] on div "My Courses 3" at bounding box center [163, 148] width 194 height 20
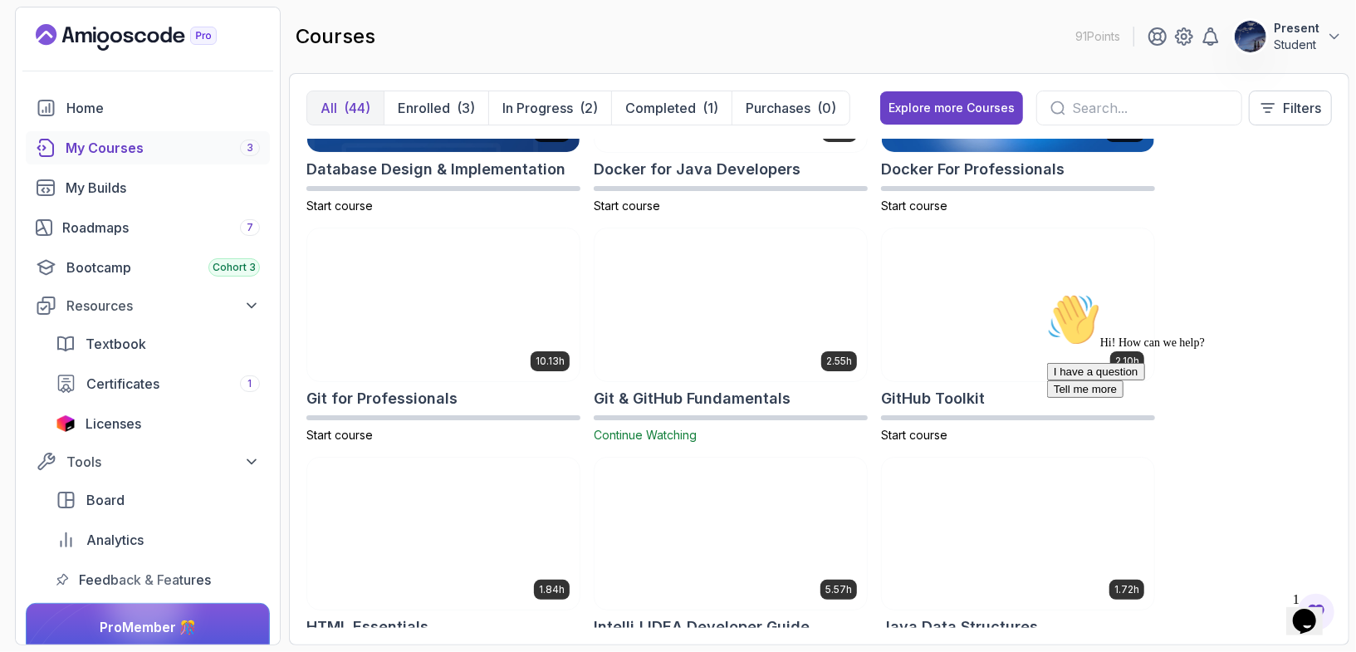
scroll to position [596, 0]
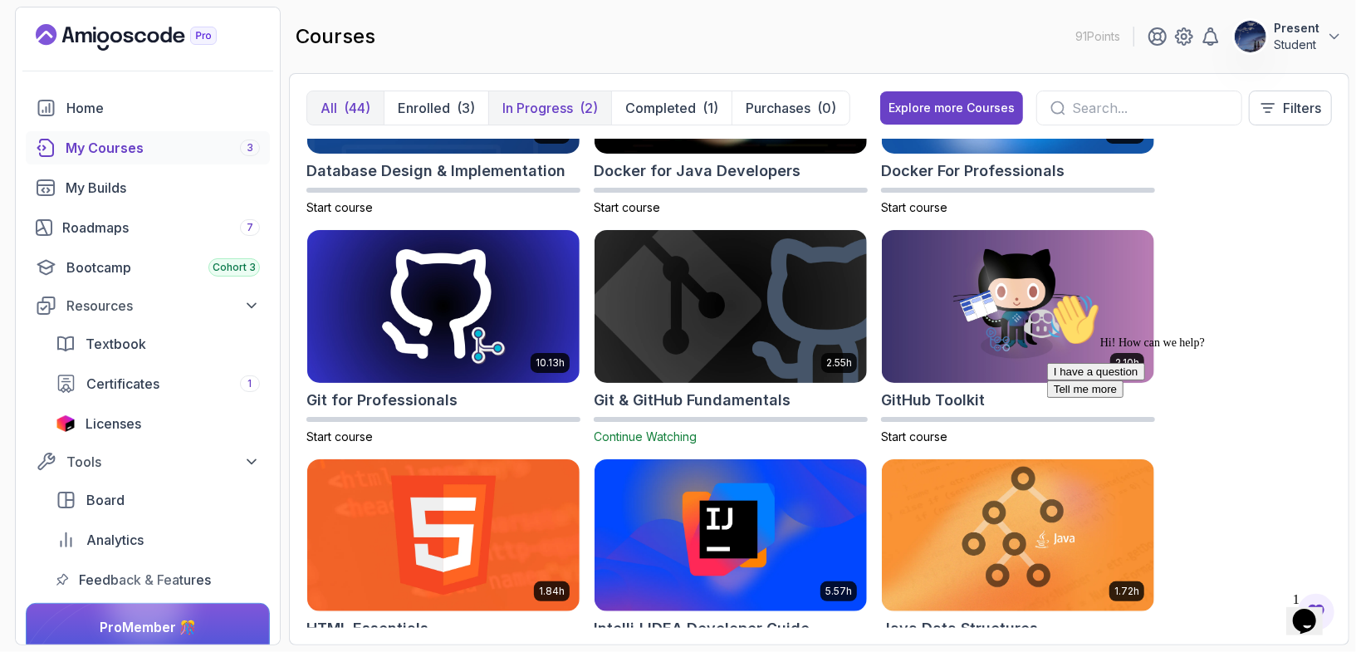
click at [554, 98] on p "In Progress" at bounding box center [537, 108] width 71 height 20
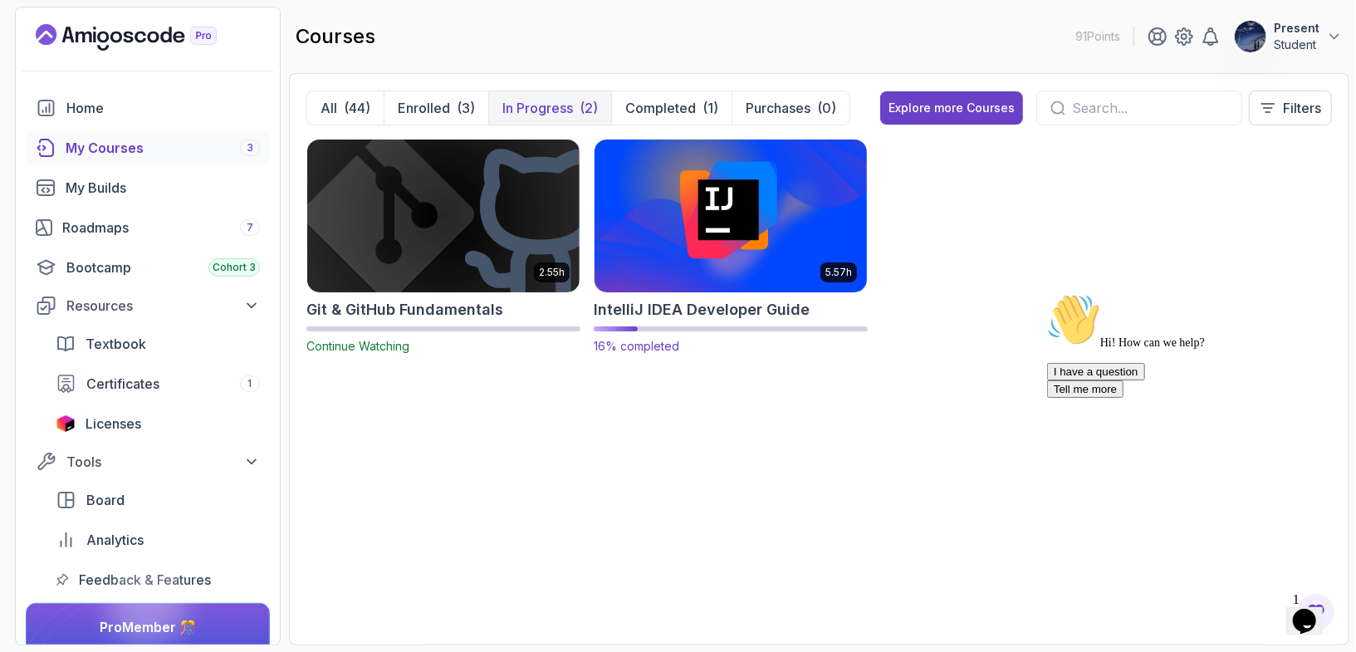
click at [682, 307] on h2 "IntelliJ IDEA Developer Guide" at bounding box center [702, 309] width 216 height 23
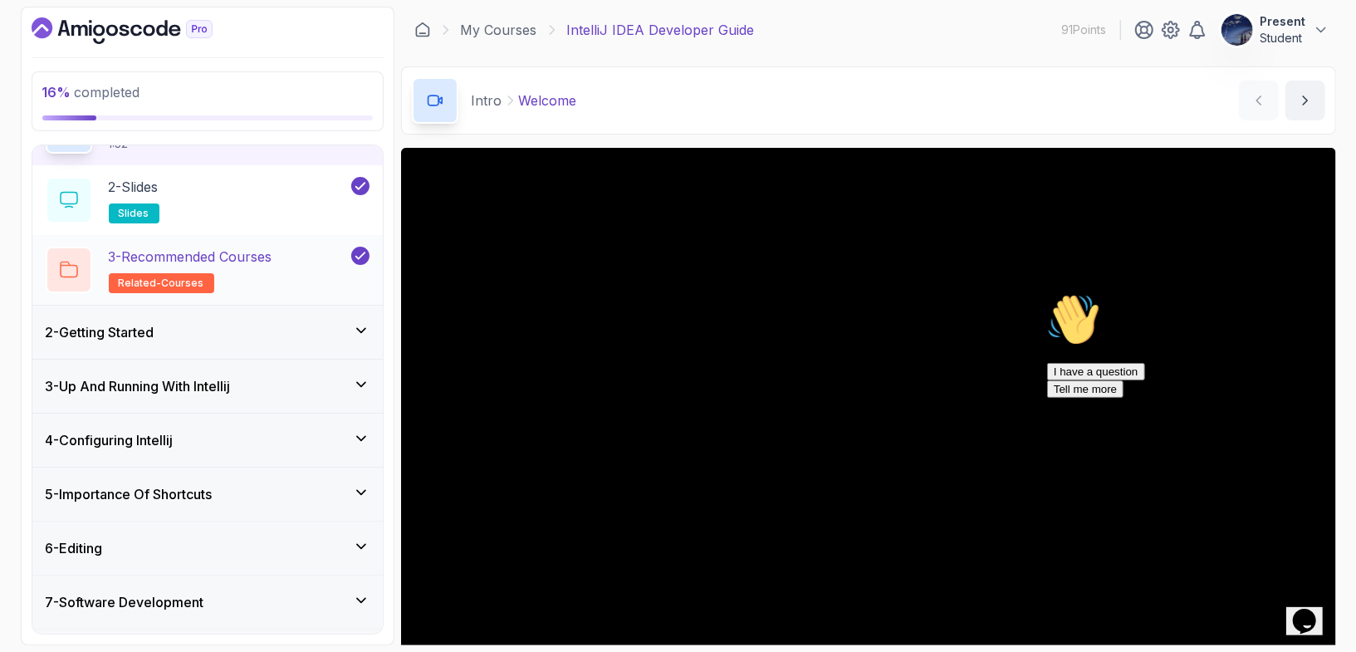
scroll to position [106, 0]
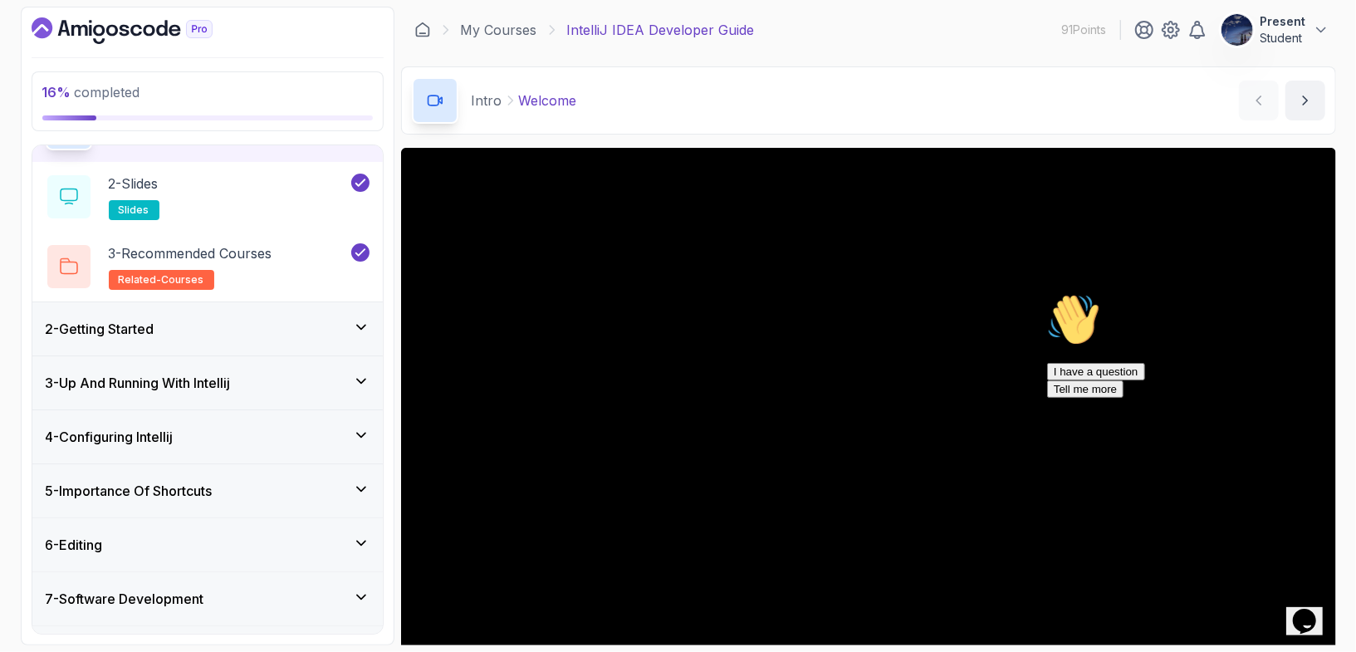
click at [267, 400] on div "3 - Up And Running With Intellij" at bounding box center [207, 382] width 350 height 53
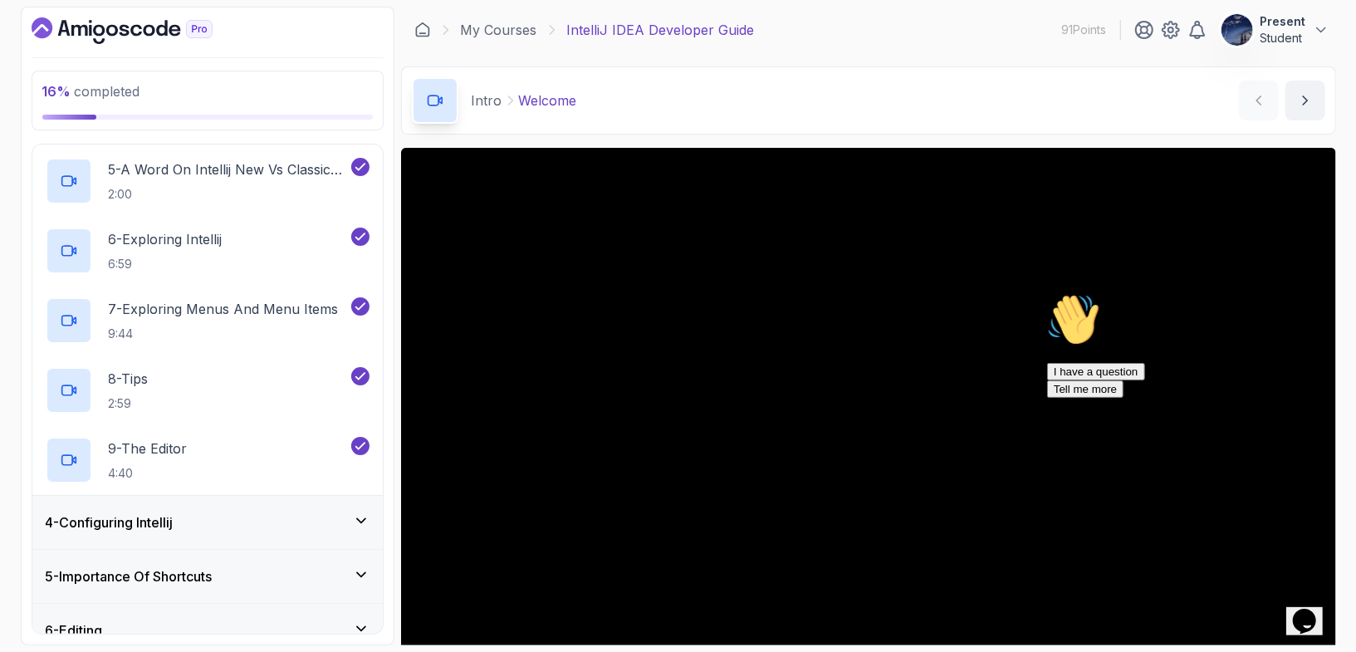
scroll to position [445, 0]
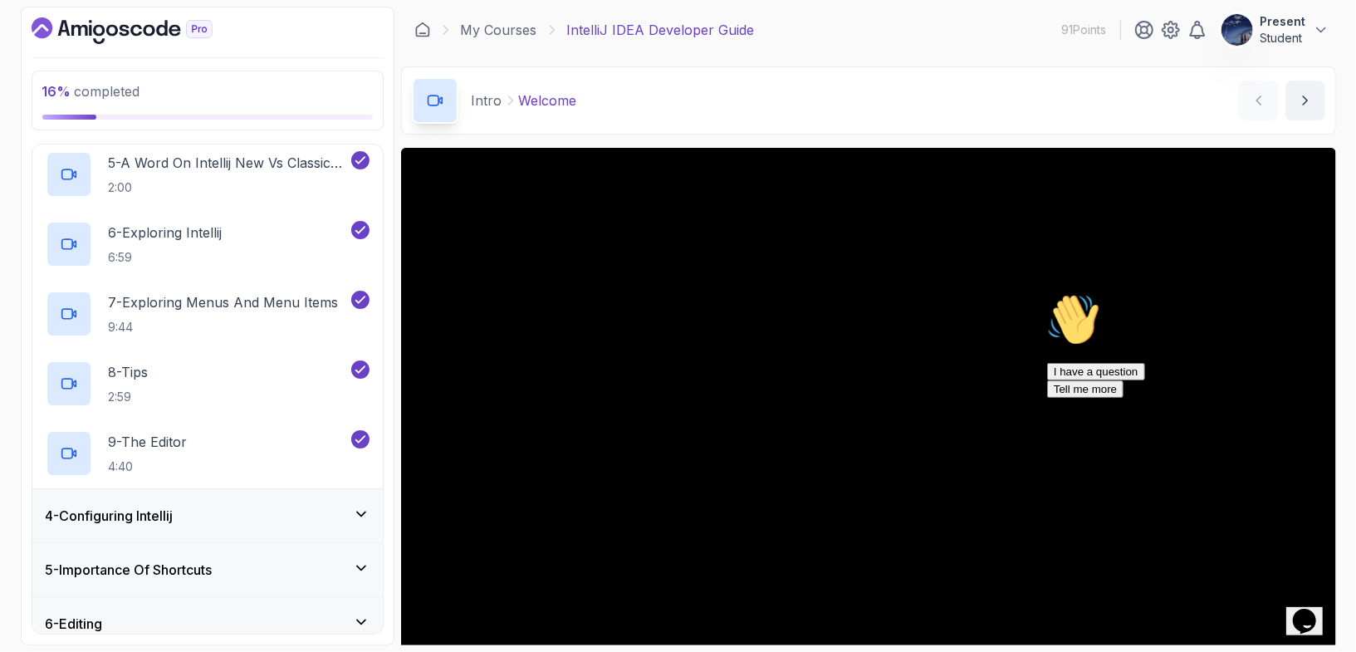
click at [262, 516] on div "4 - Configuring Intellij" at bounding box center [208, 516] width 324 height 20
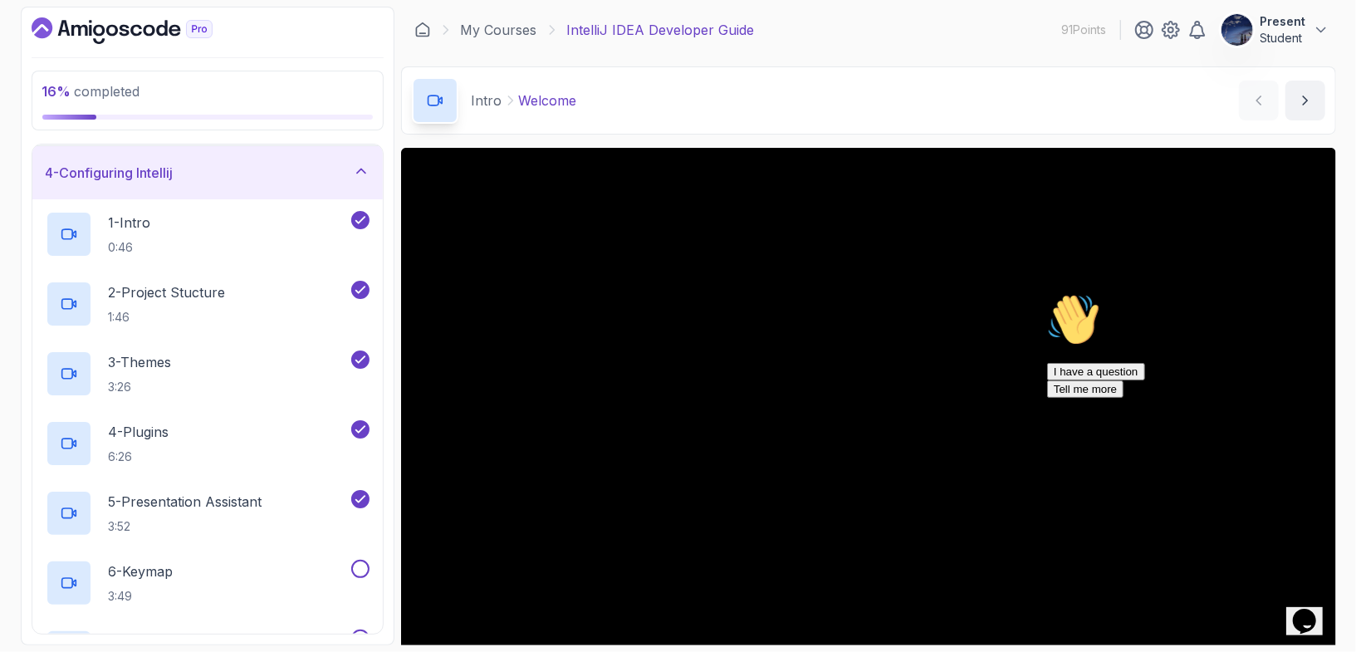
scroll to position [154, 0]
